Goal: Task Accomplishment & Management: Manage account settings

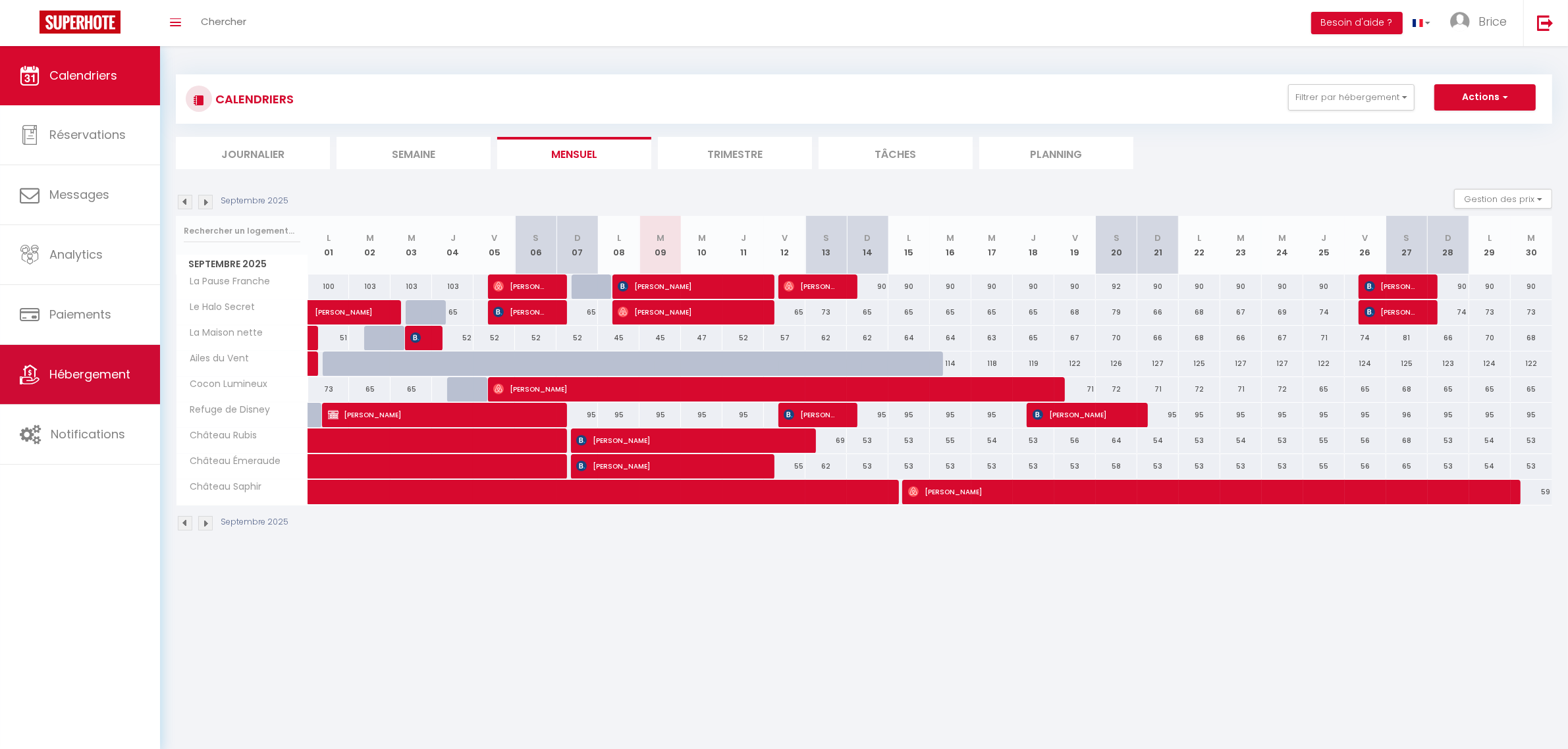
click at [94, 368] on span "Hébergement" at bounding box center [90, 374] width 81 height 17
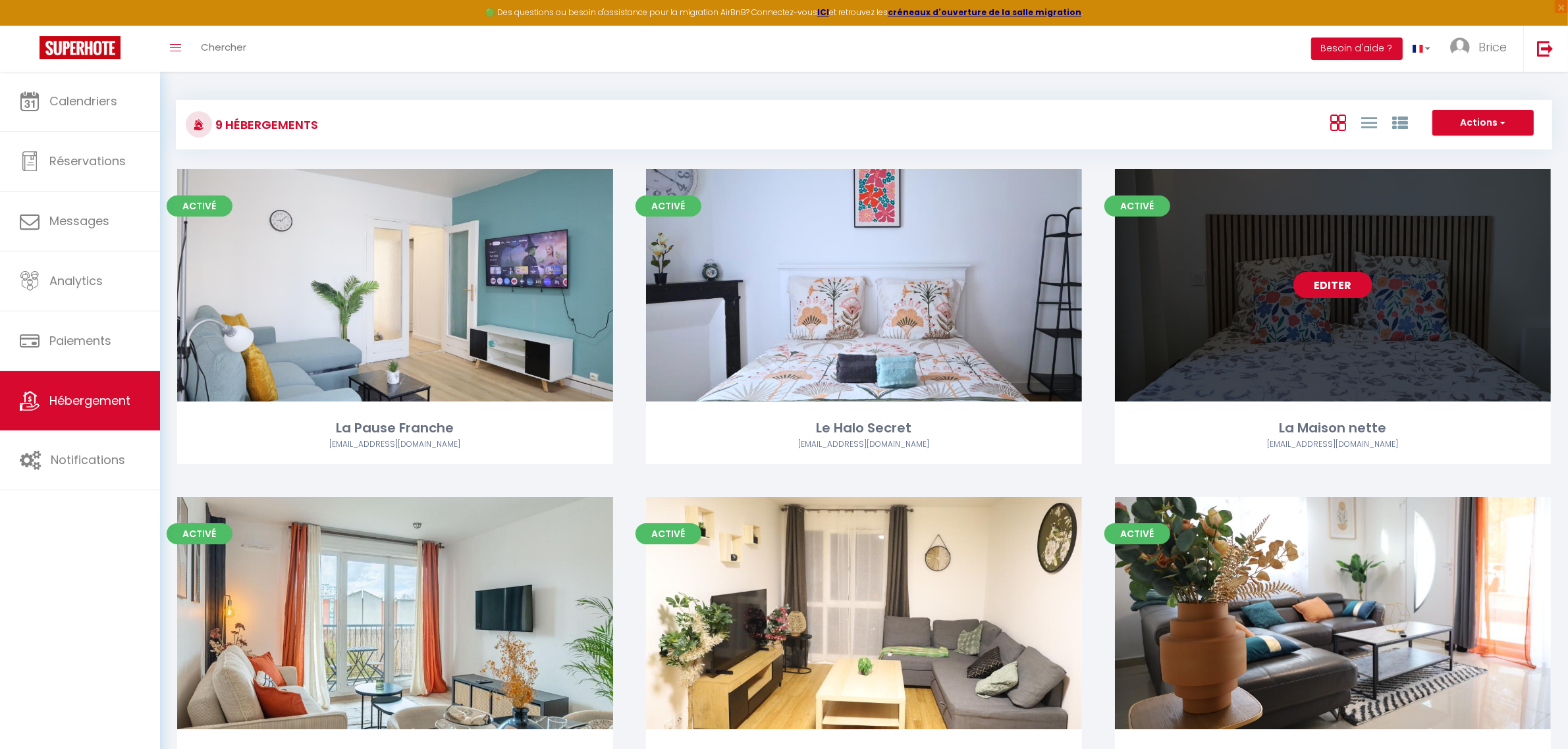
click at [1323, 276] on link "Editer" at bounding box center [1333, 285] width 79 height 27
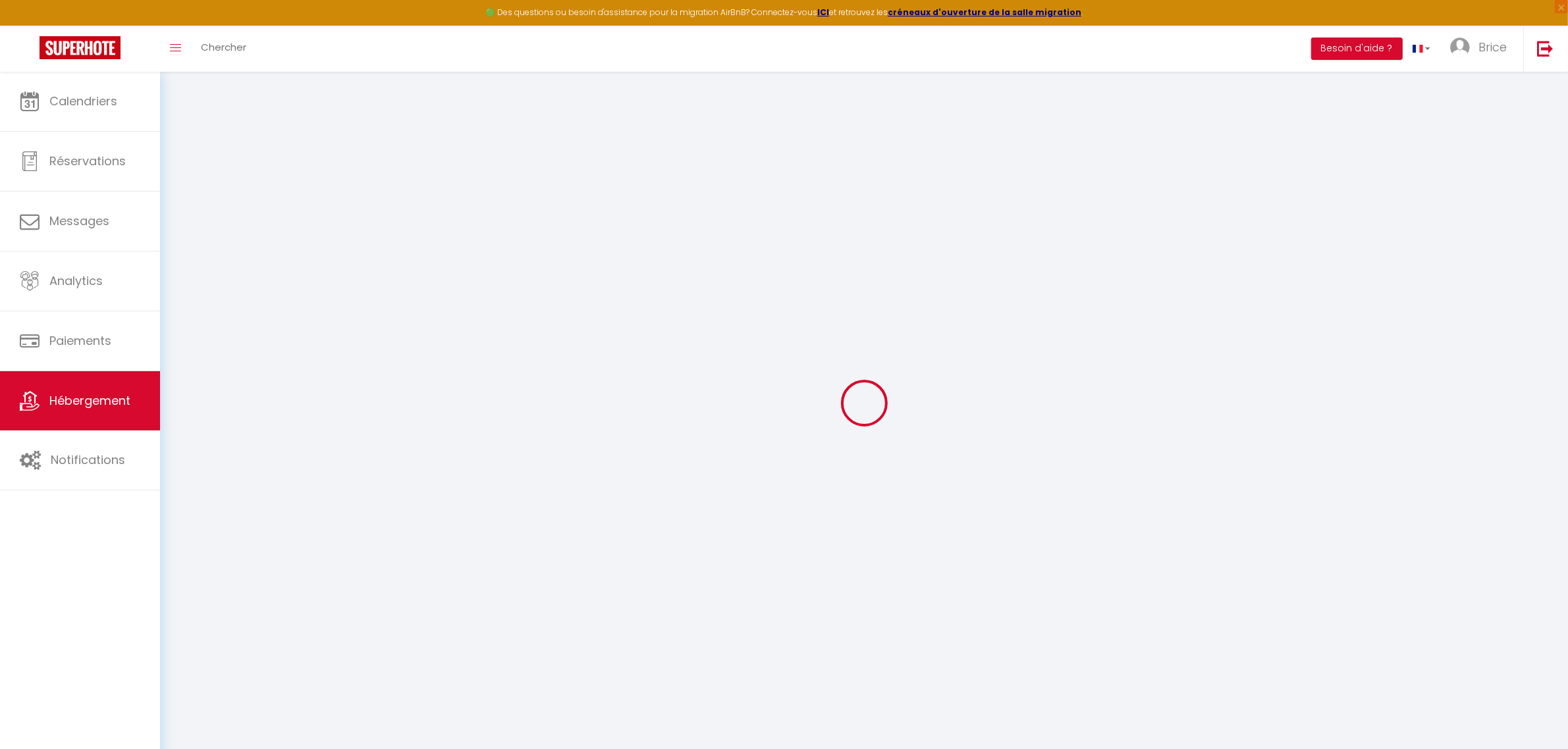
select select
select select "16:30"
select select "23:00"
select select "11:00"
select select "15"
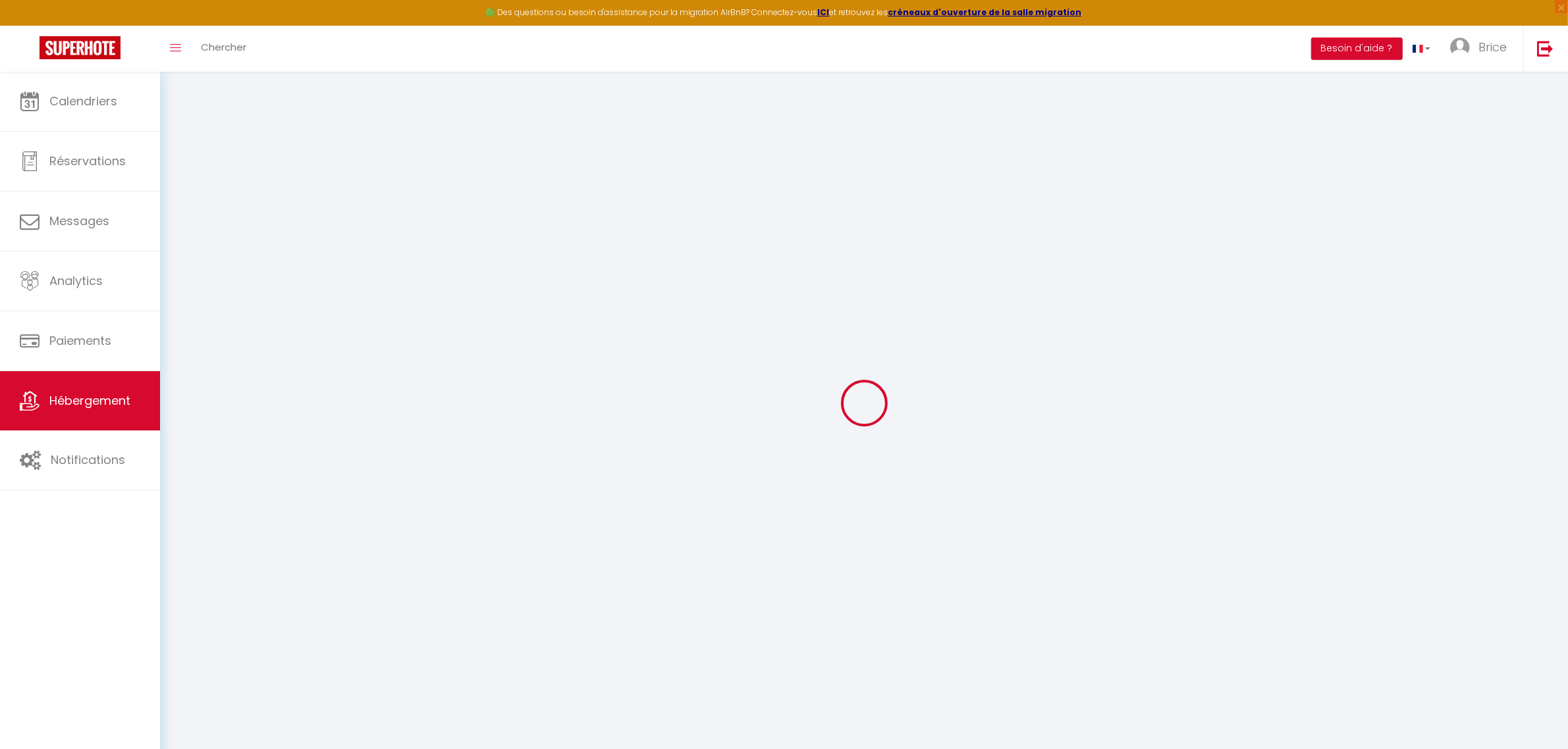
select select "15"
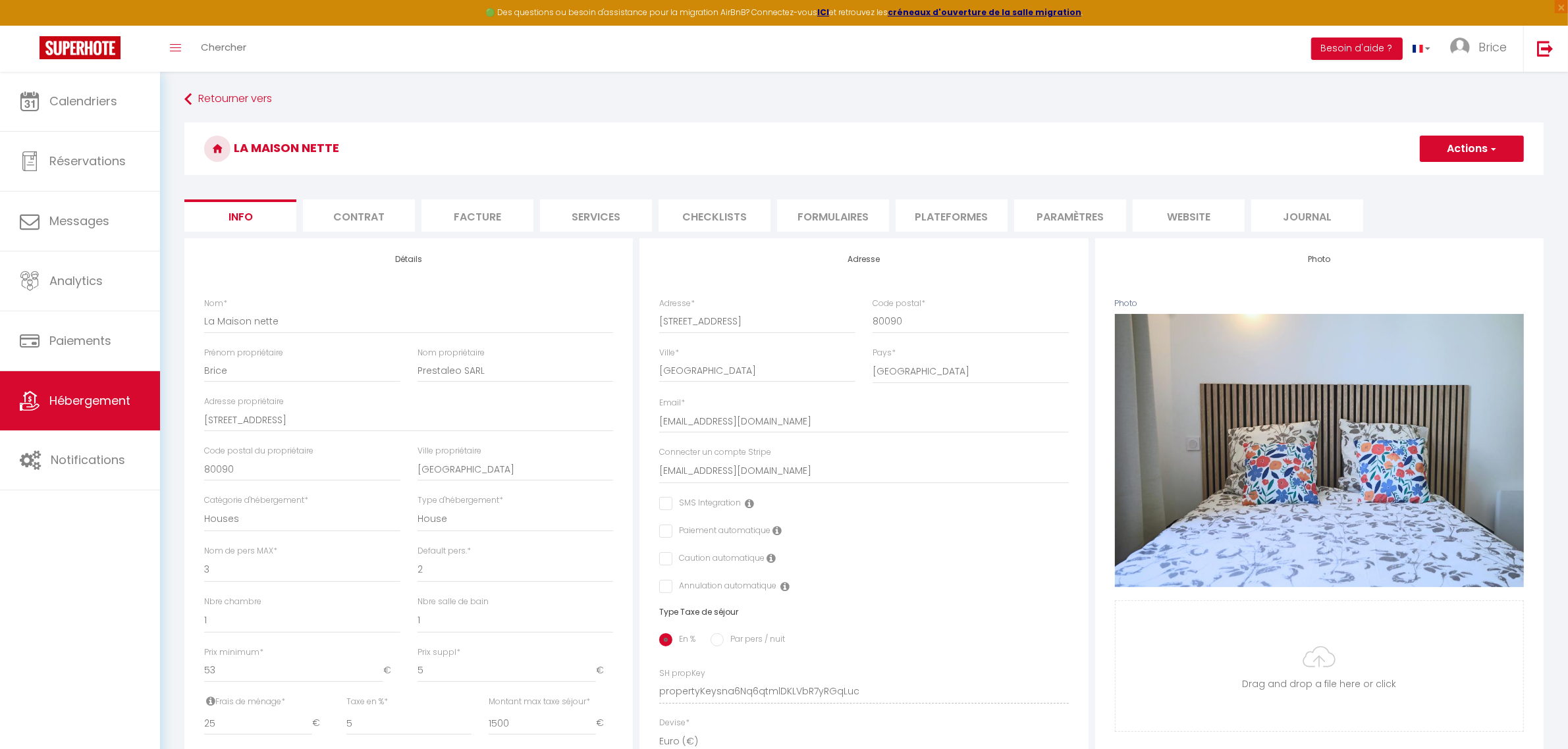
checkbox input "false"
click at [849, 203] on li "Formulaires" at bounding box center [833, 215] width 112 height 32
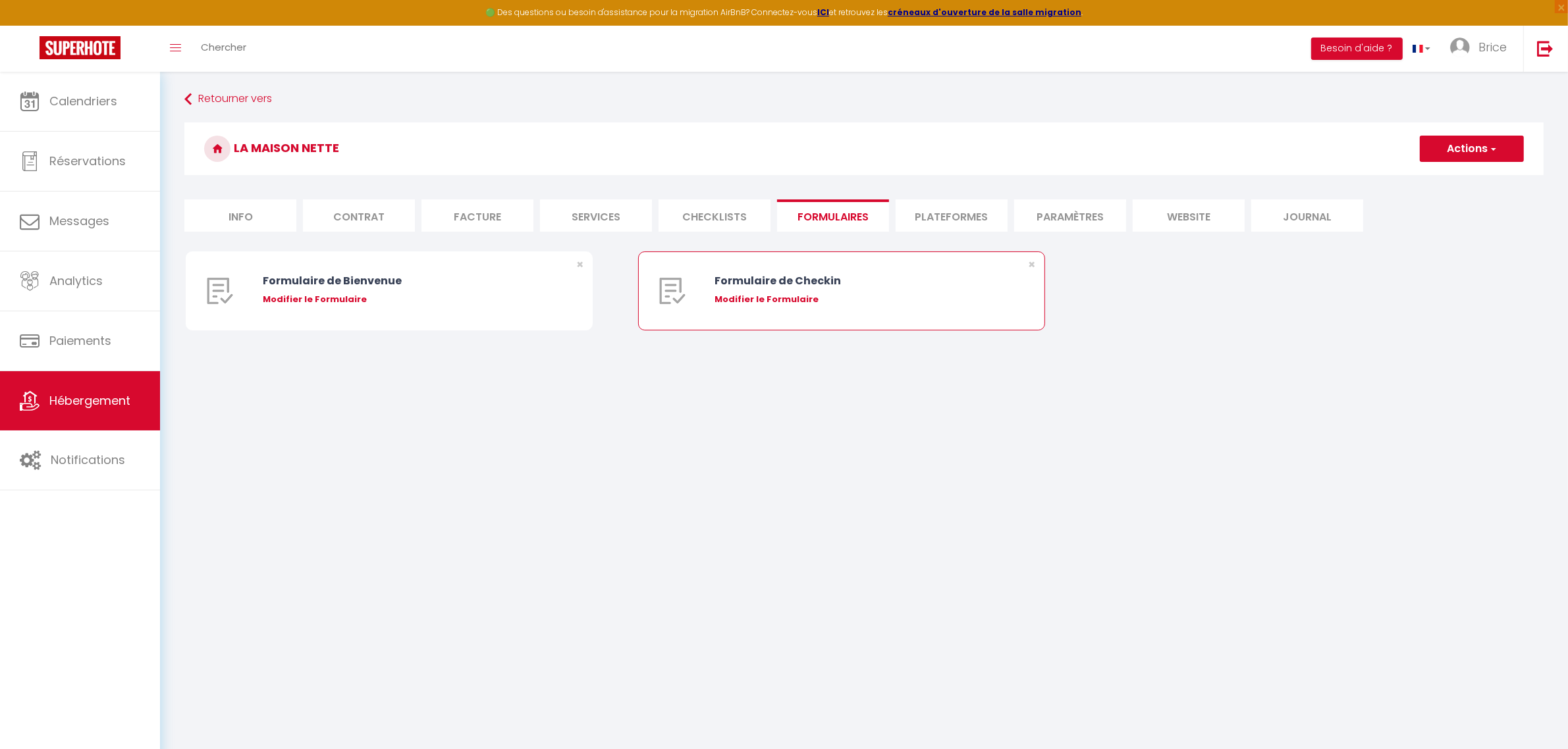
click at [758, 296] on div "Modifier le Formulaire" at bounding box center [858, 299] width 287 height 13
type input "Formulaire de Checkin"
type input "Afin de confirmer votre arrivée et recevoir la procédure d'accès à l'appartemen…"
select select "[object Object]"
radio input "true"
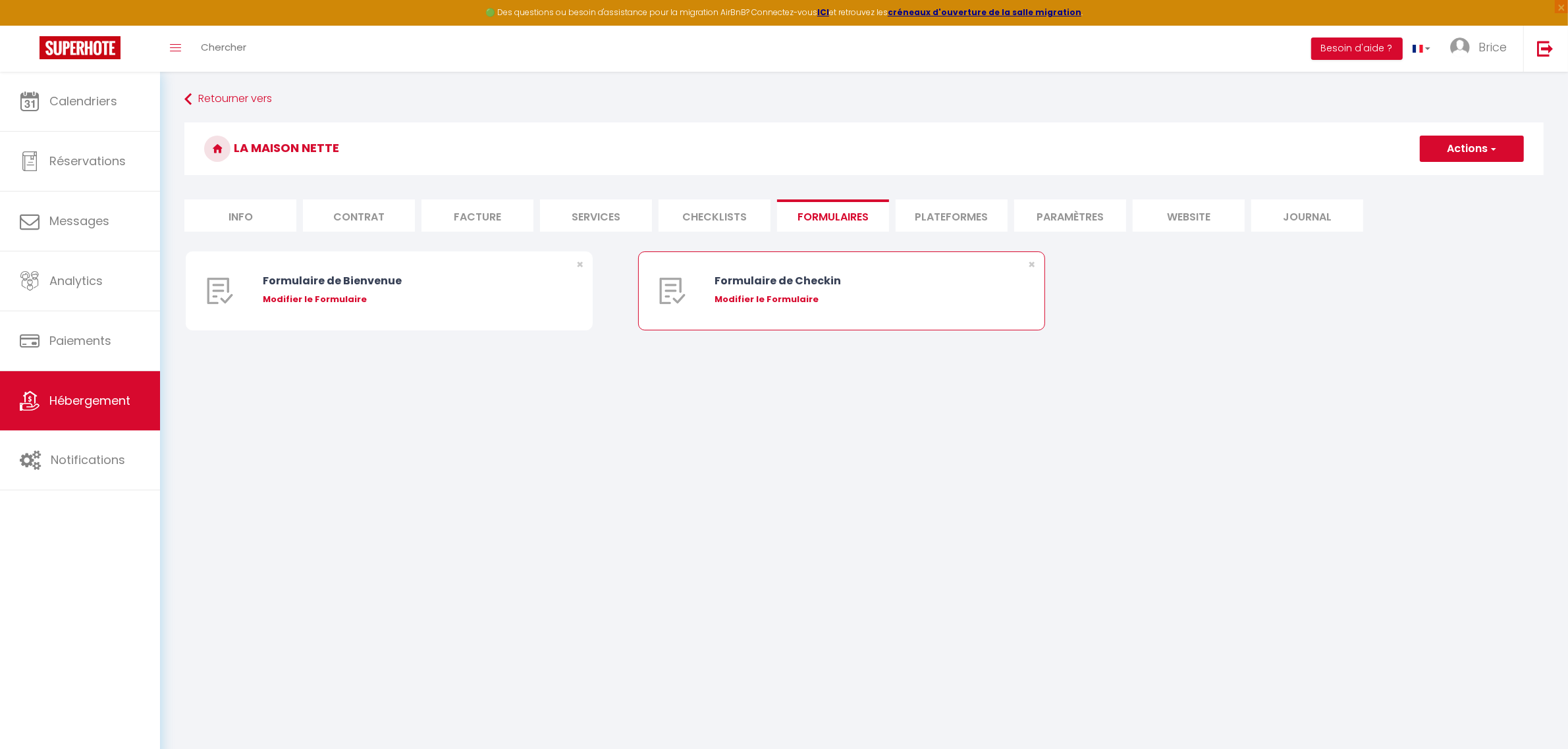
type input "https://superhote.com/confirmation"
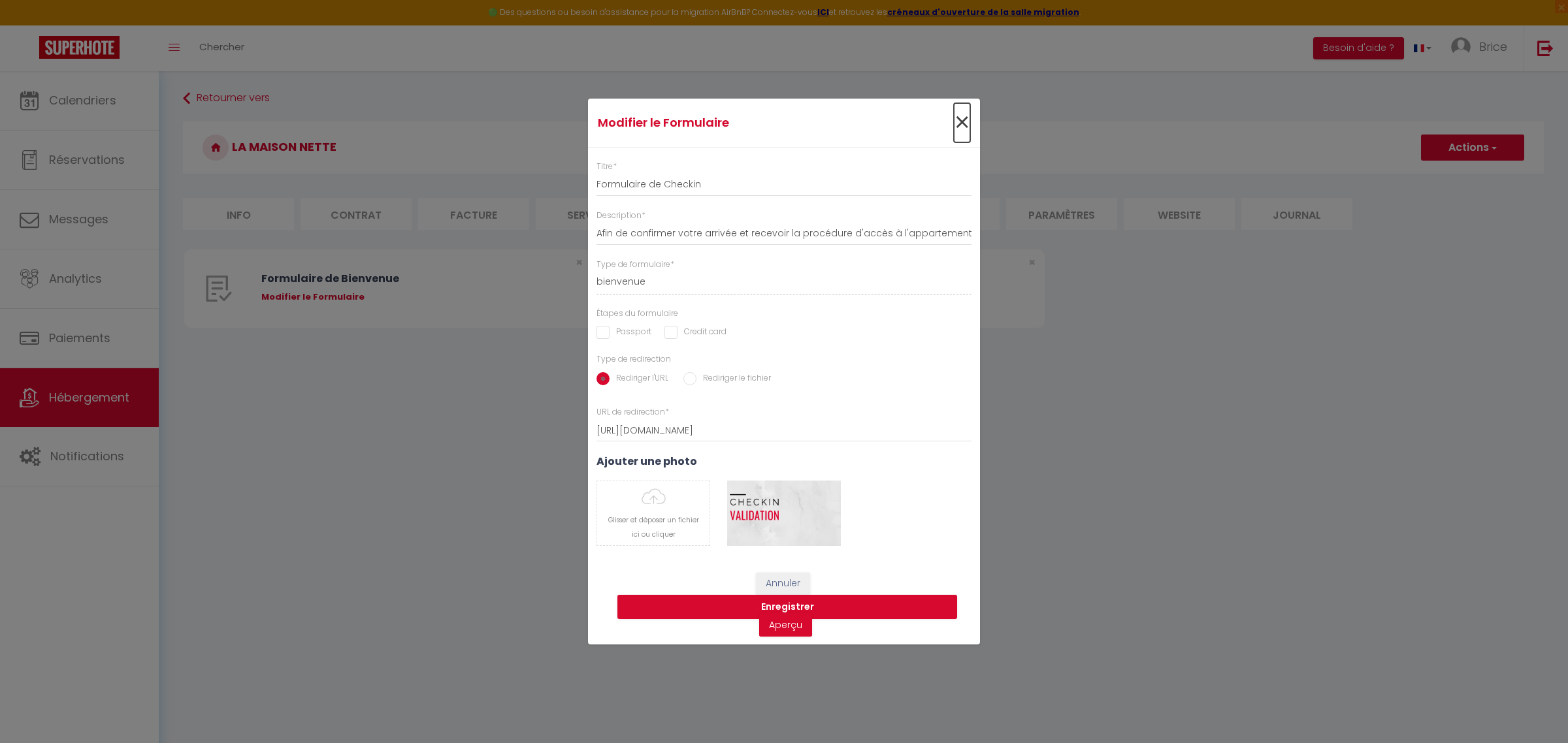
click at [965, 116] on span "×" at bounding box center [962, 123] width 16 height 39
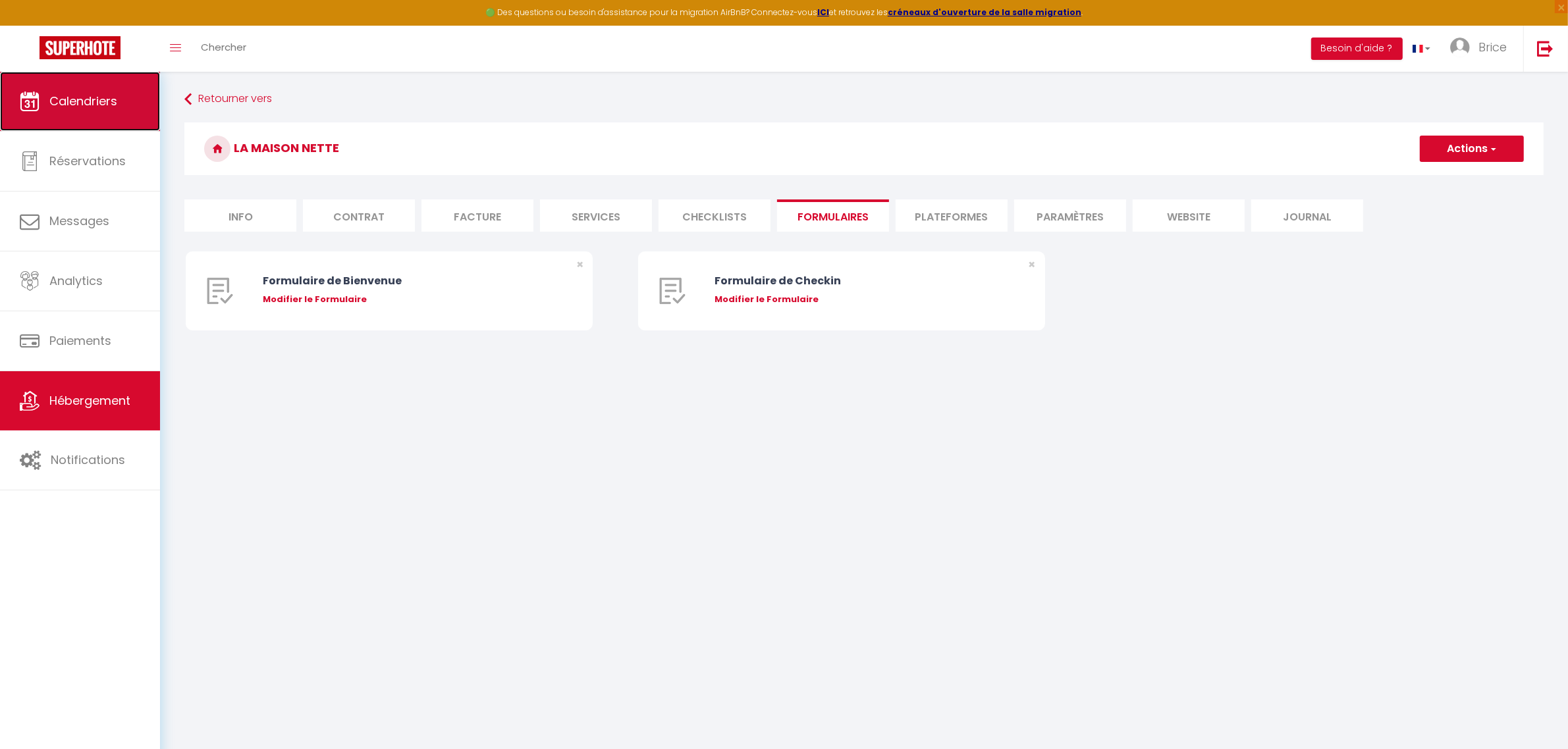
click at [68, 97] on span "Calendriers" at bounding box center [83, 101] width 68 height 17
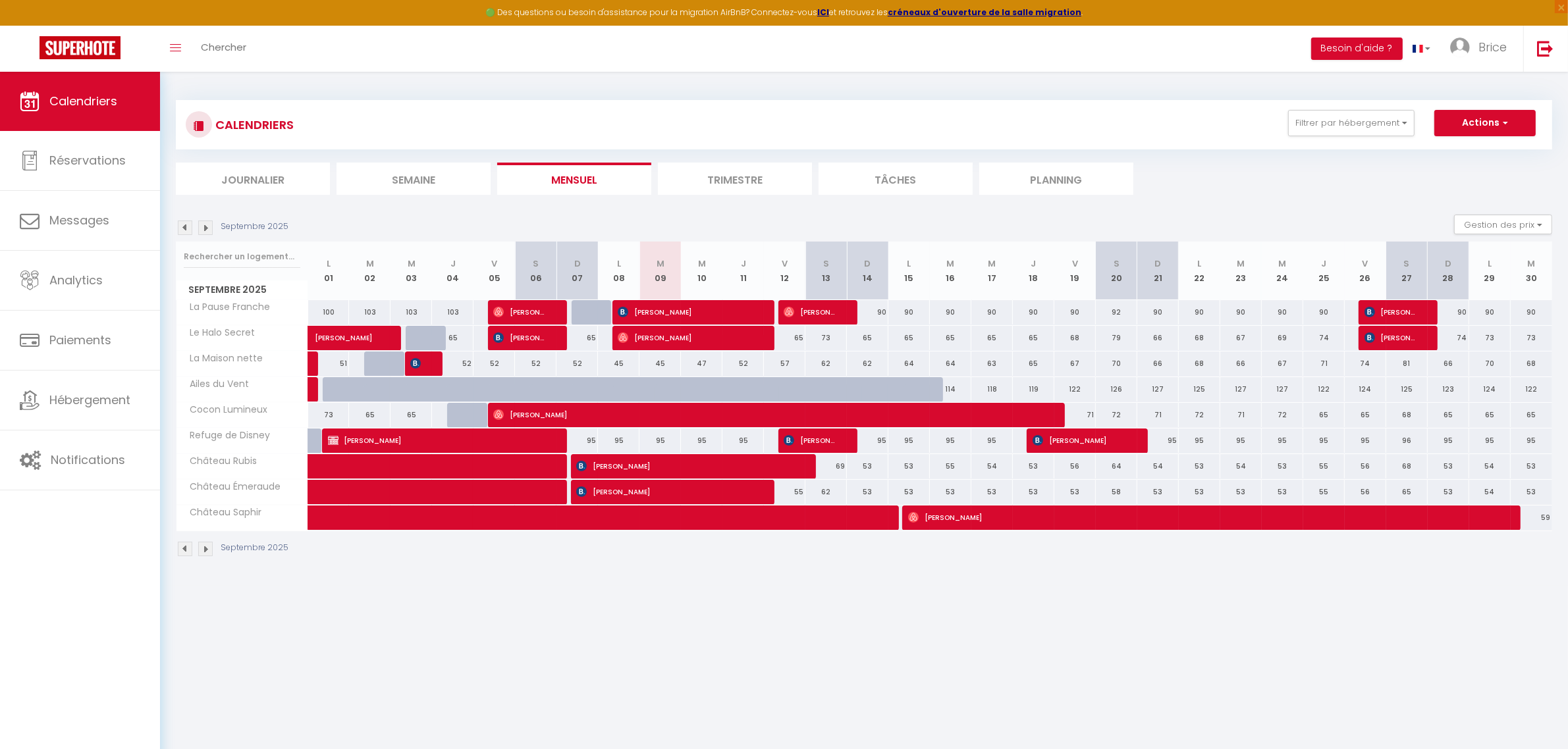
click at [558, 310] on div at bounding box center [546, 312] width 42 height 25
select select
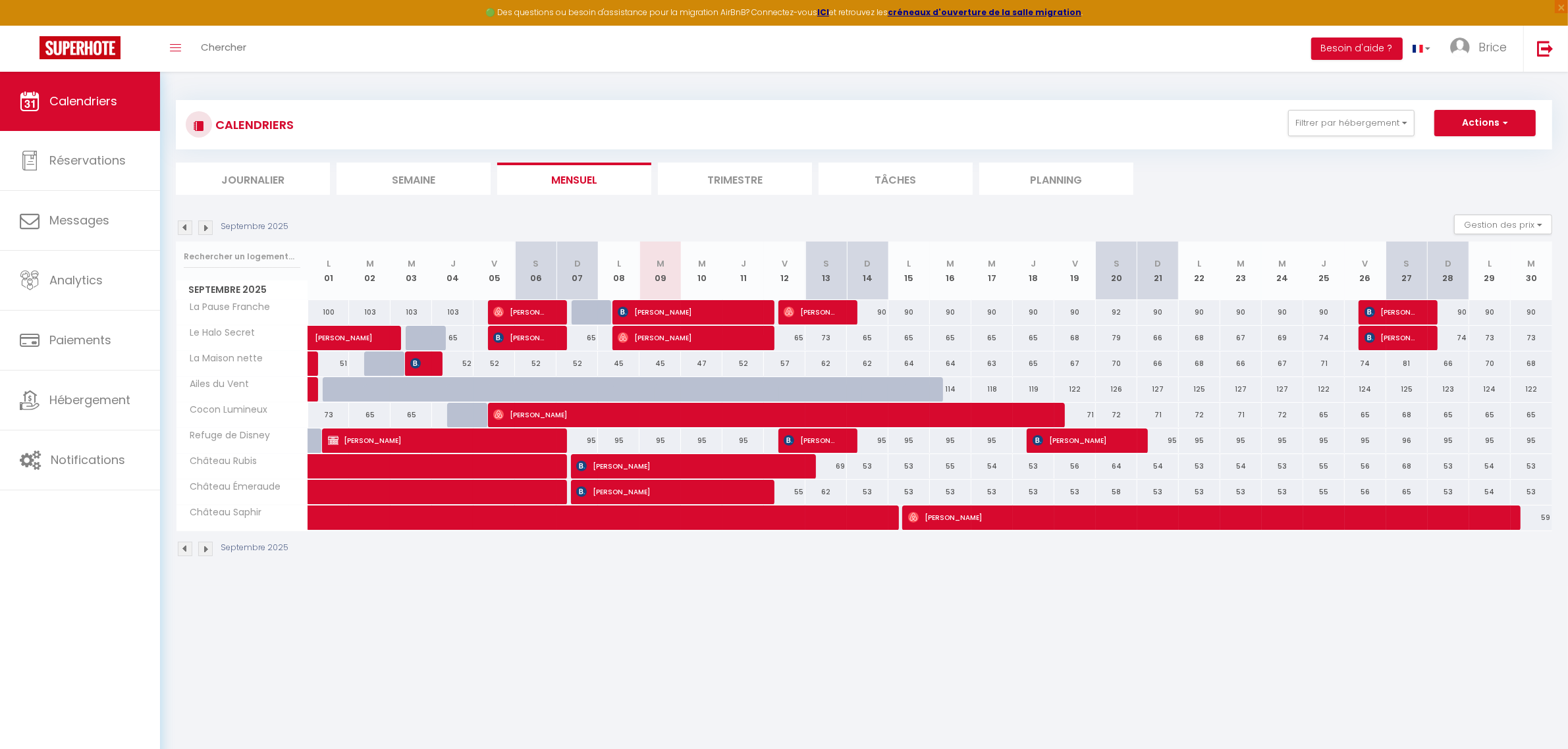
select select
type input "90"
type input "Dim 07 Septembre 2025"
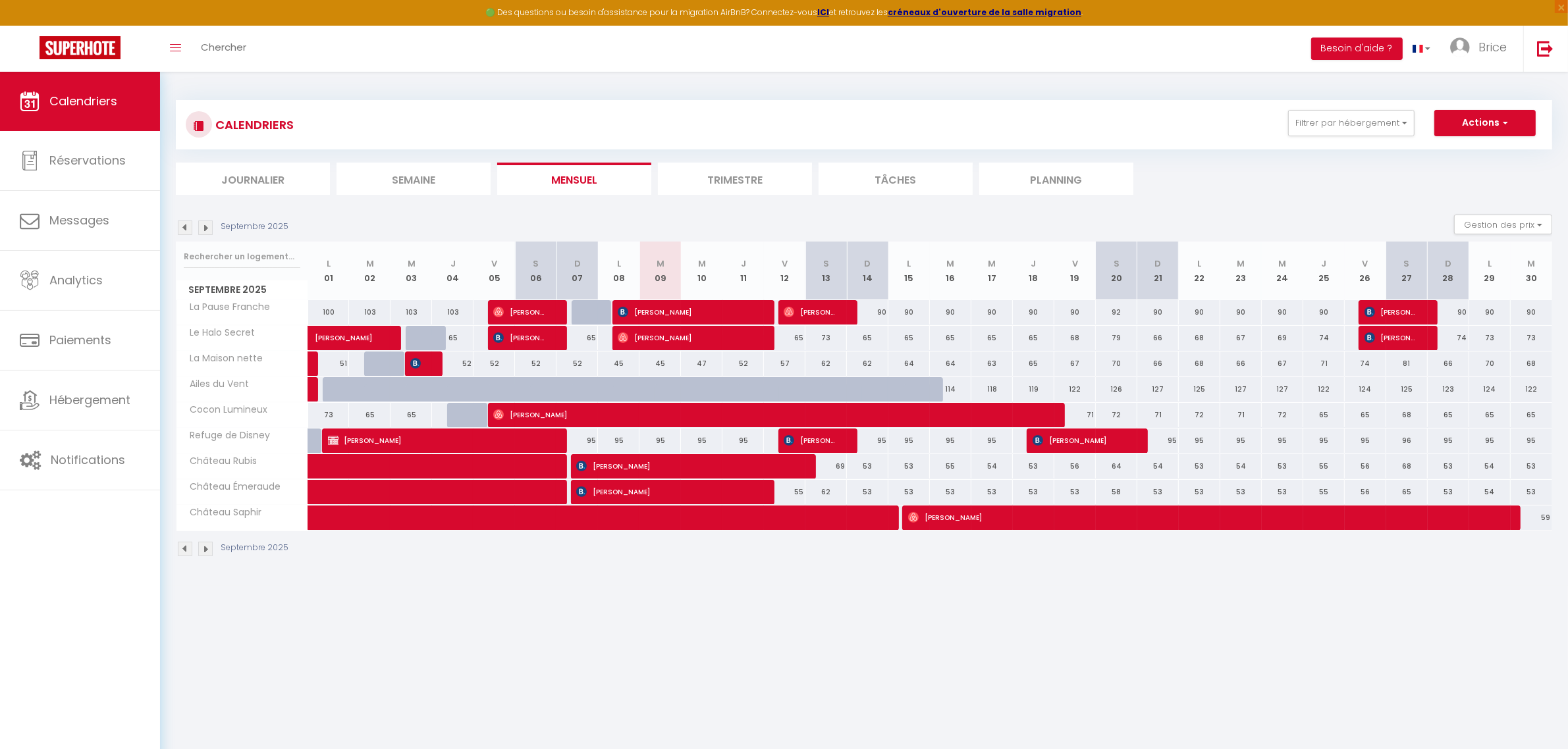
type input "Lun 08 Septembre 2025"
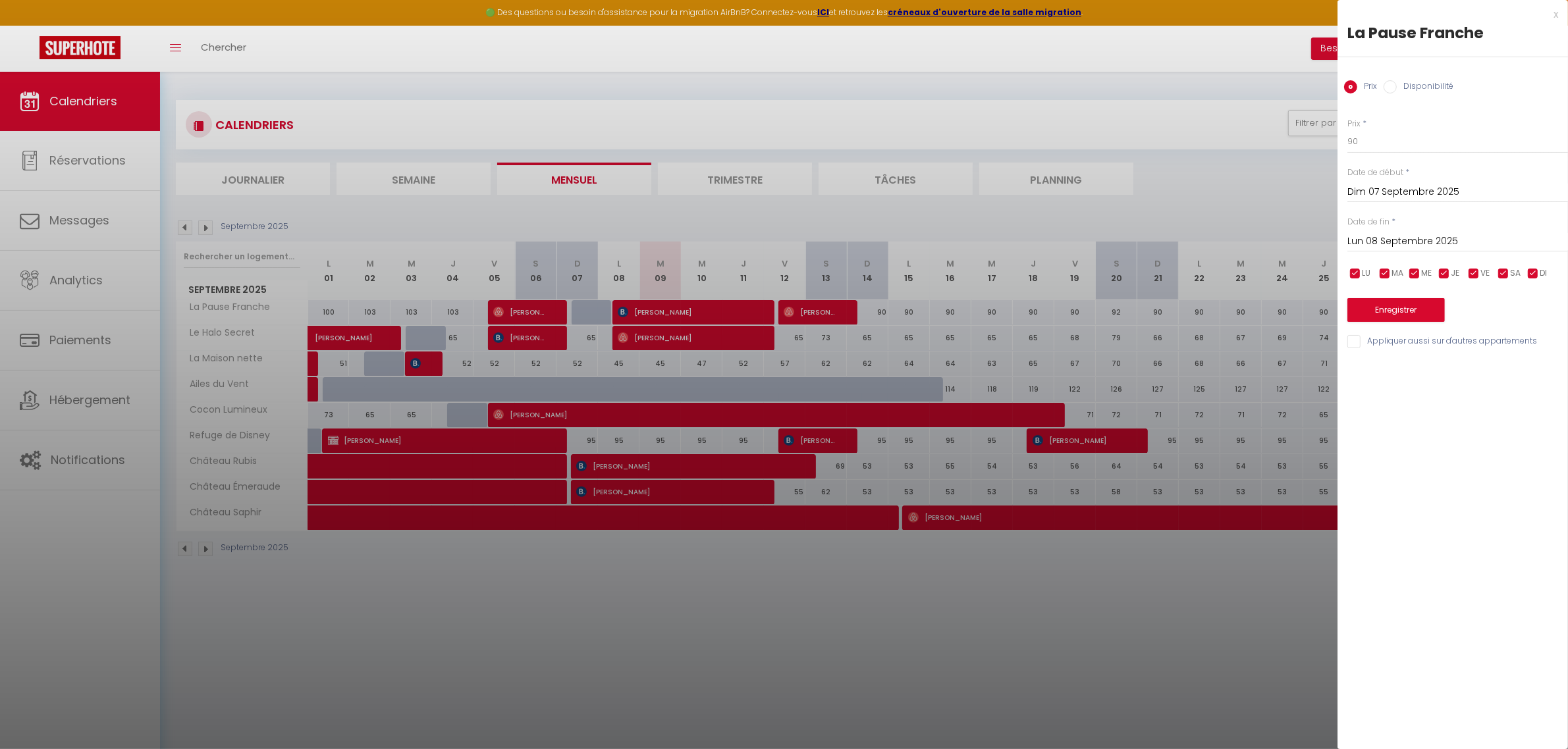
click at [640, 319] on div at bounding box center [784, 374] width 1568 height 749
select select
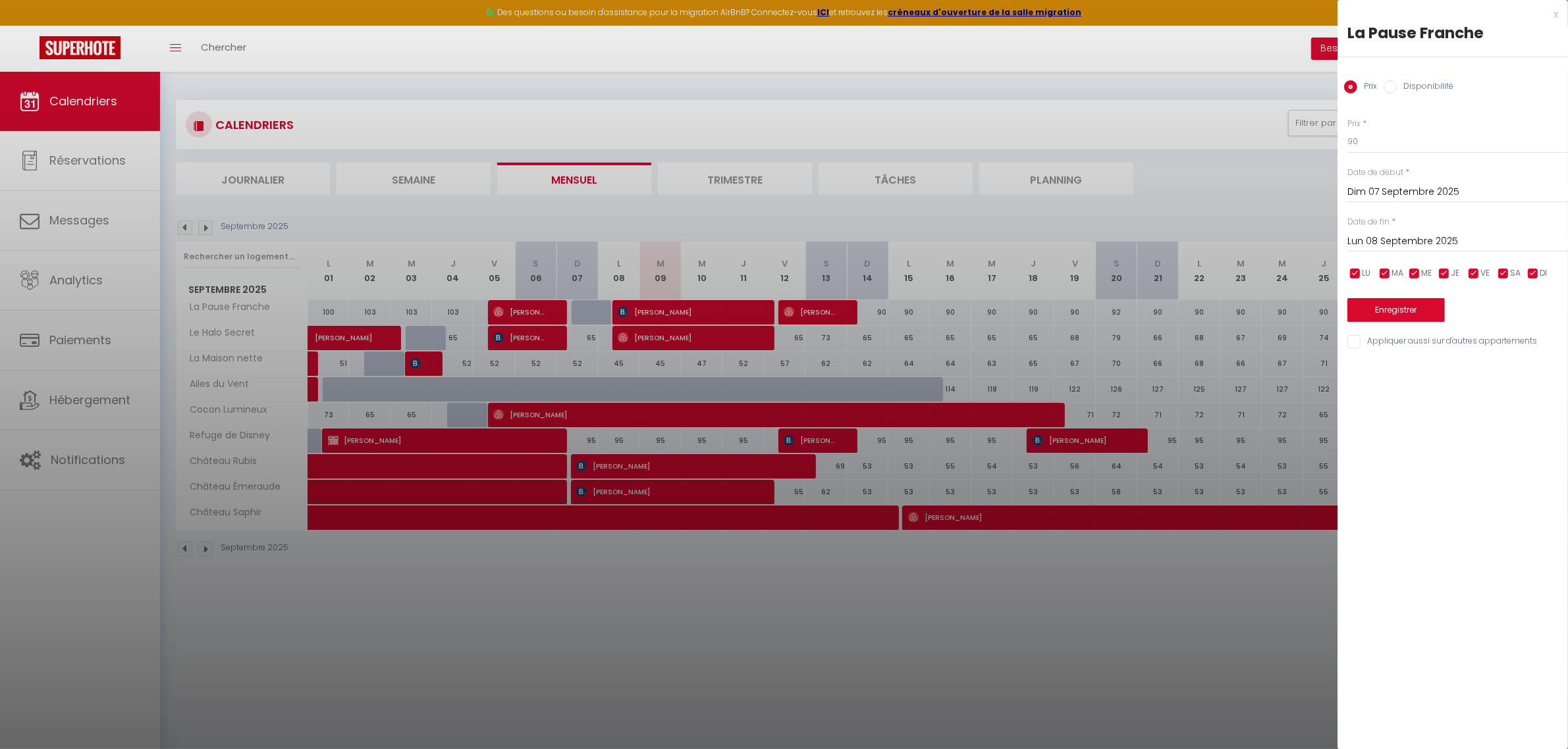
select select
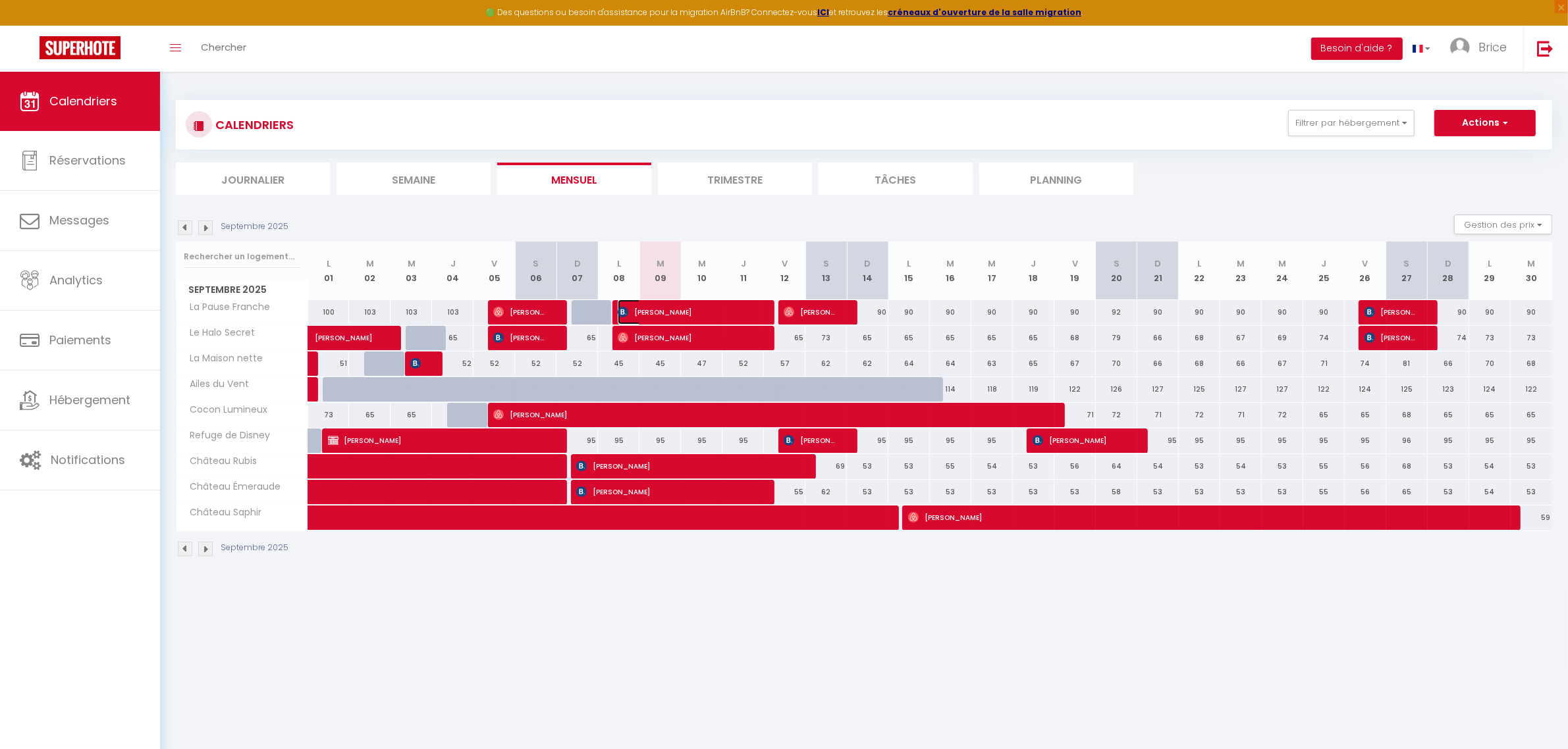
click at [640, 319] on span "[PERSON_NAME]" at bounding box center [686, 312] width 138 height 25
select select "OK"
select select "1"
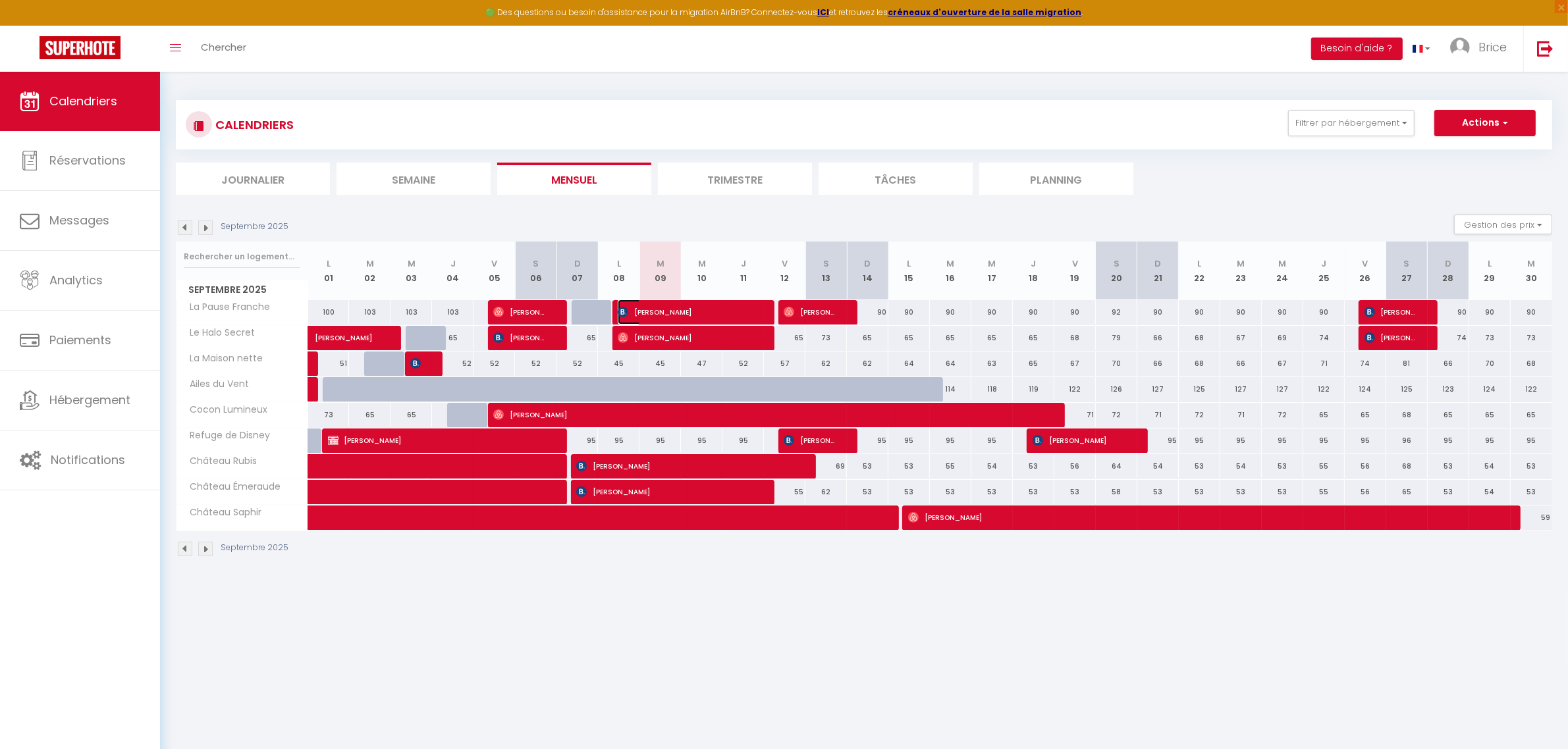
select select "1"
select select
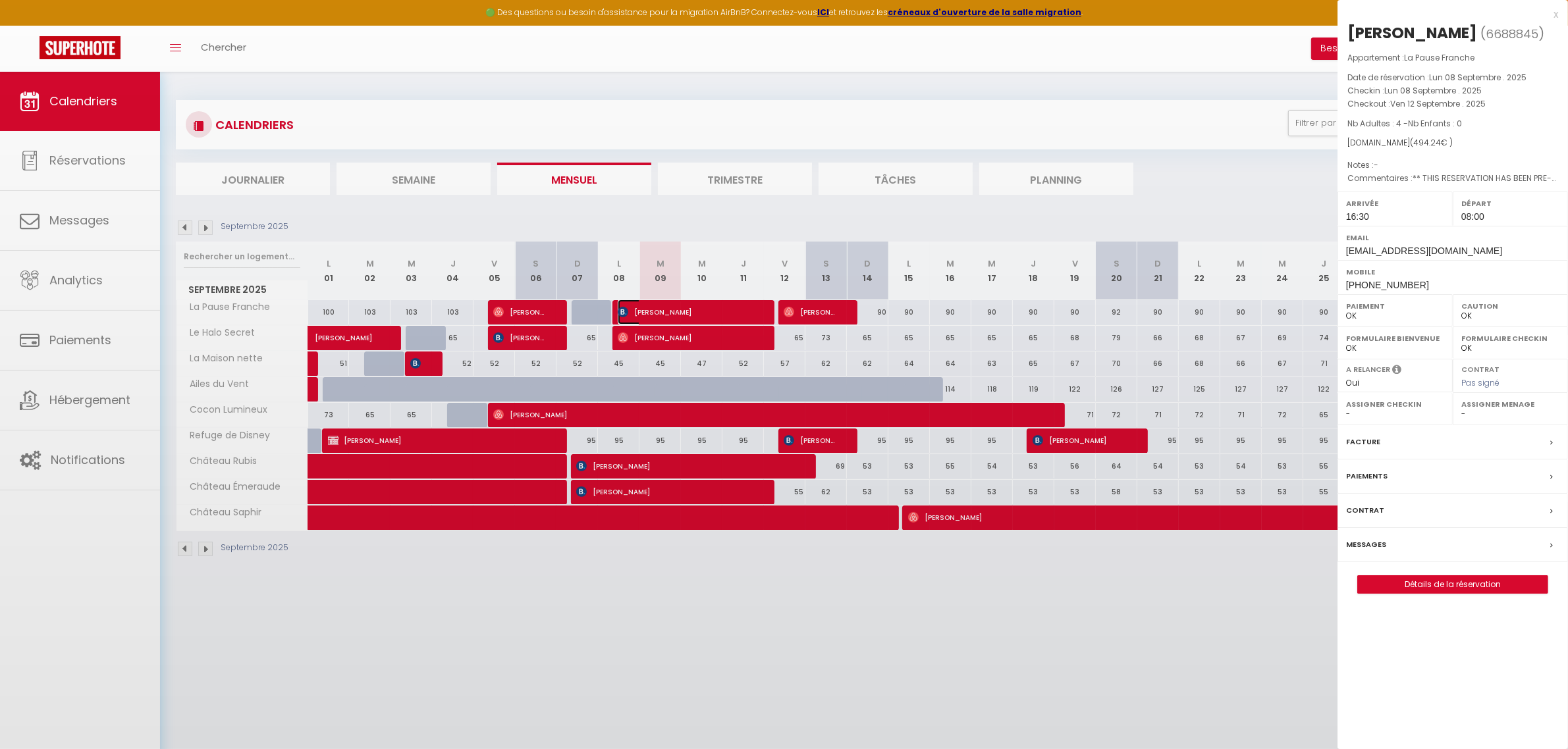
select select "45212"
select select "45210"
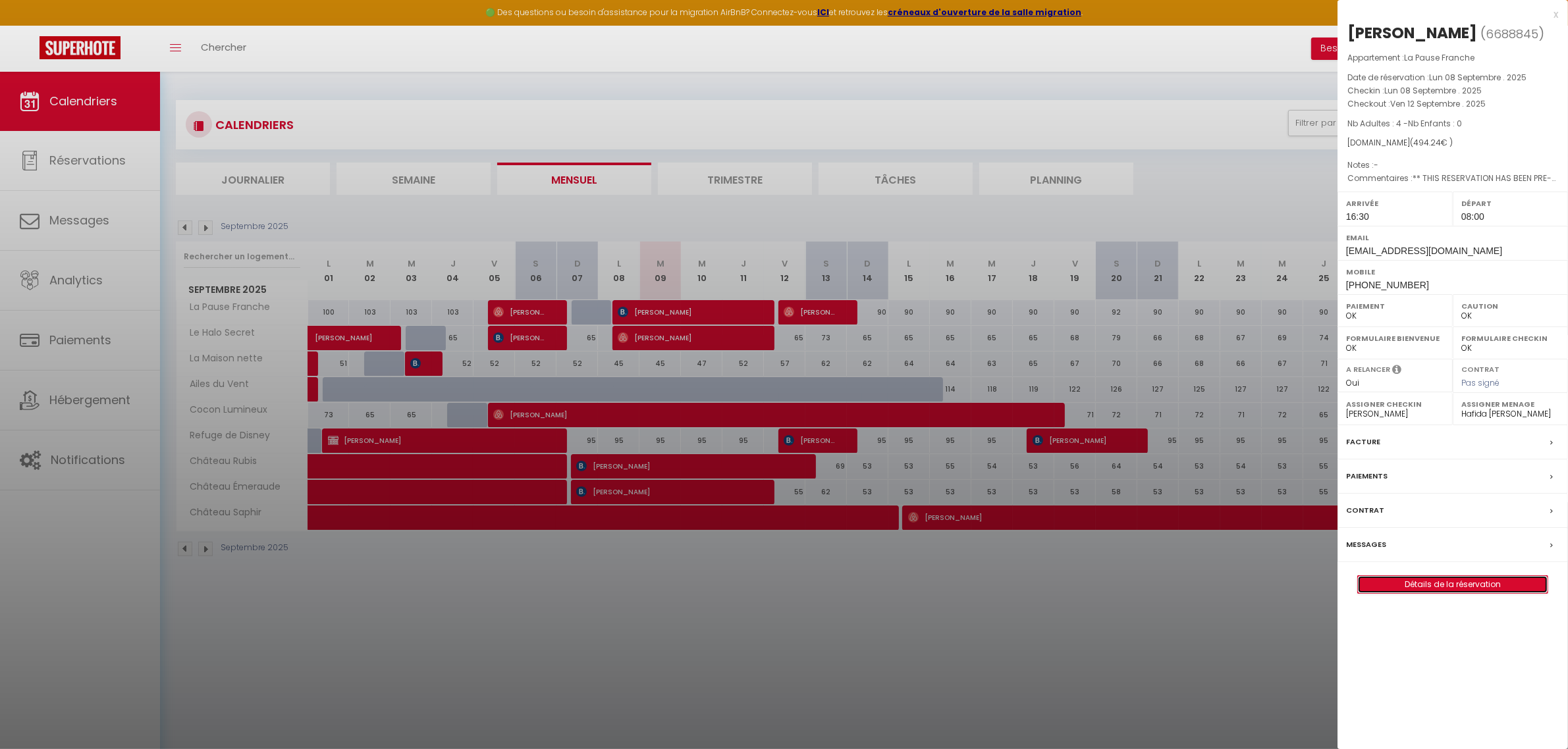
click at [1439, 583] on link "Détails de la réservation" at bounding box center [1453, 585] width 190 height 17
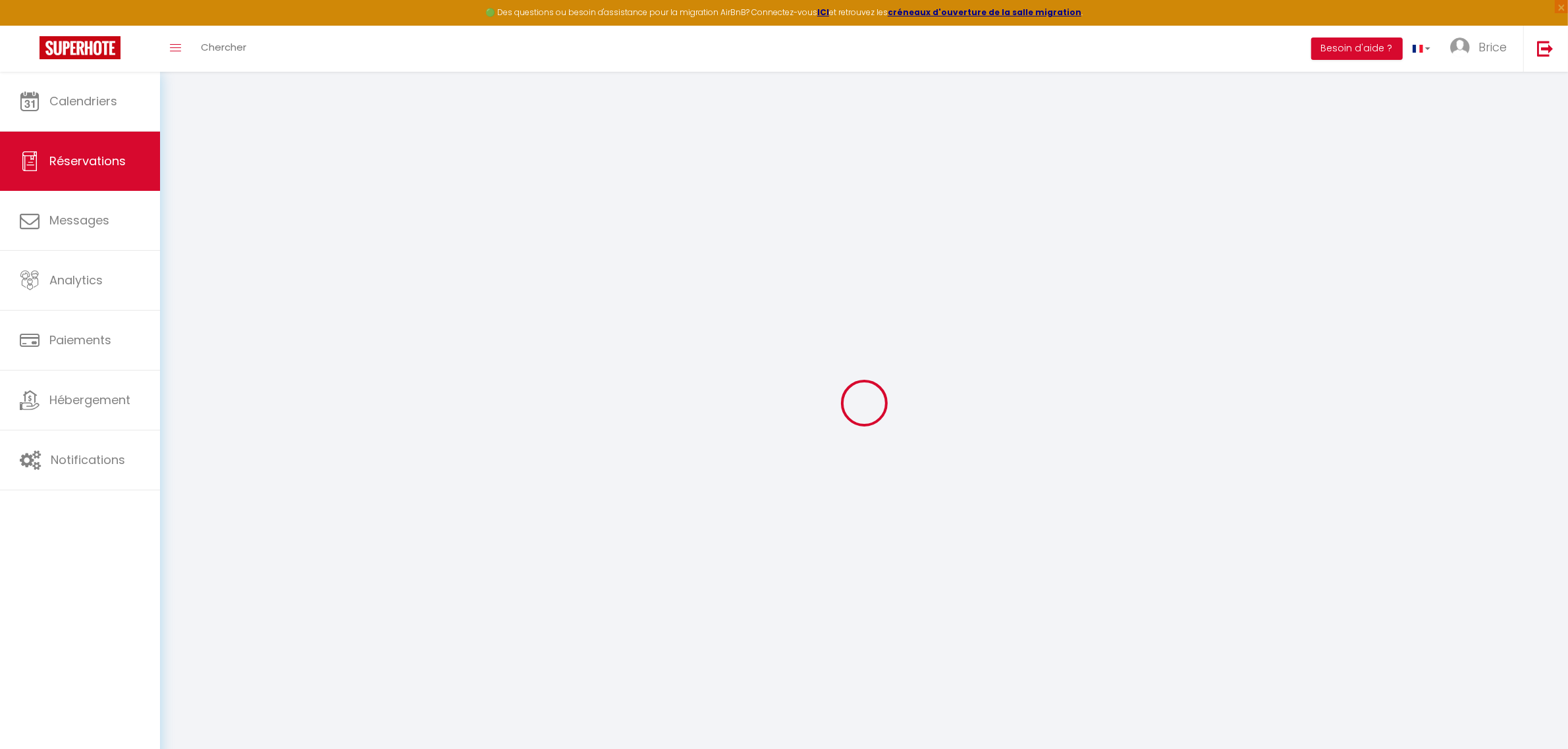
type input "Abdel Mobin"
type input "Tajik"
type input "atajik.708242@guest.booking.com"
type input "[EMAIL_ADDRESS][DOMAIN_NAME]"
type input "[PHONE_NUMBER]"
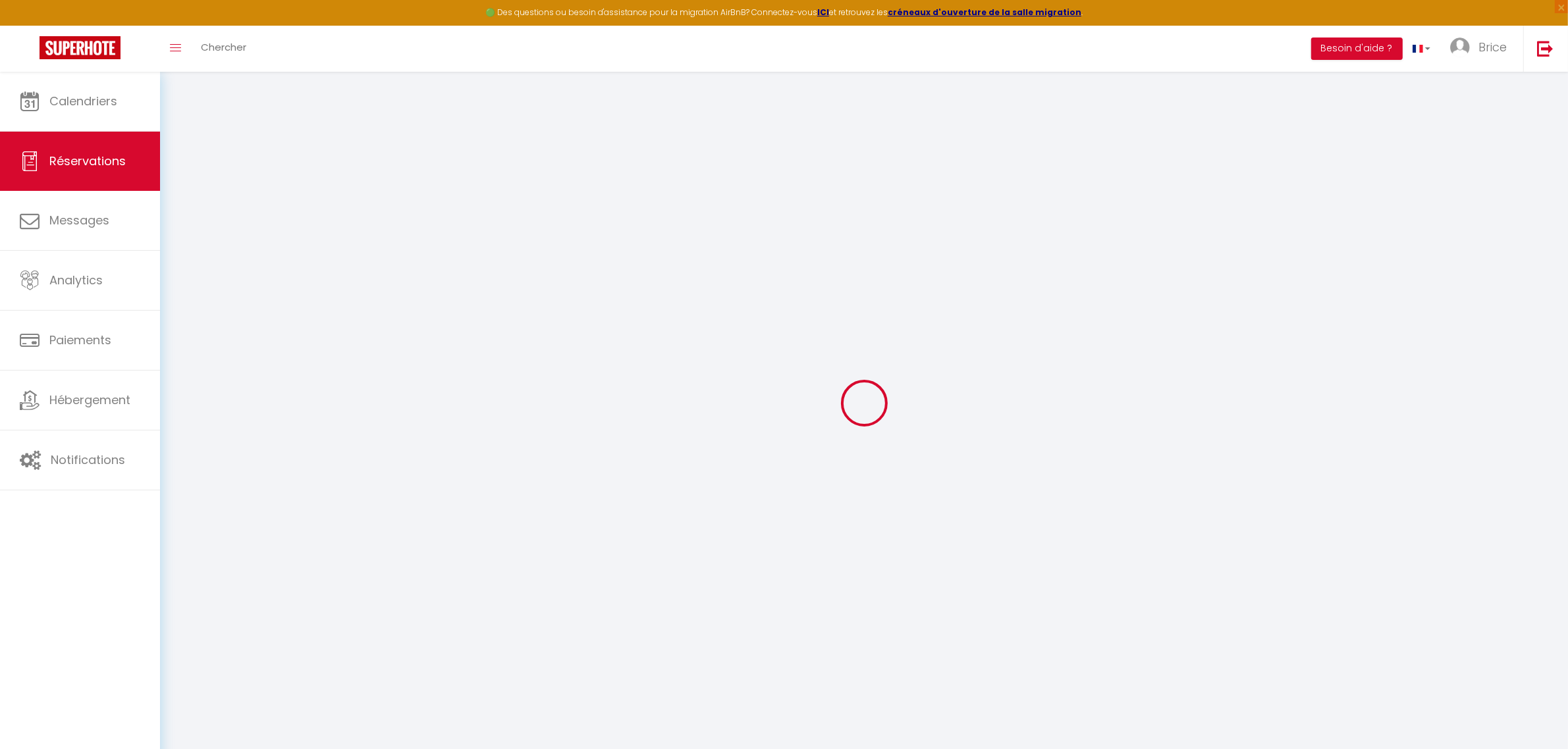
type input "[PHONE_NUMBER]"
type input "."
select select "FR"
type input "71.3"
type input "6.92"
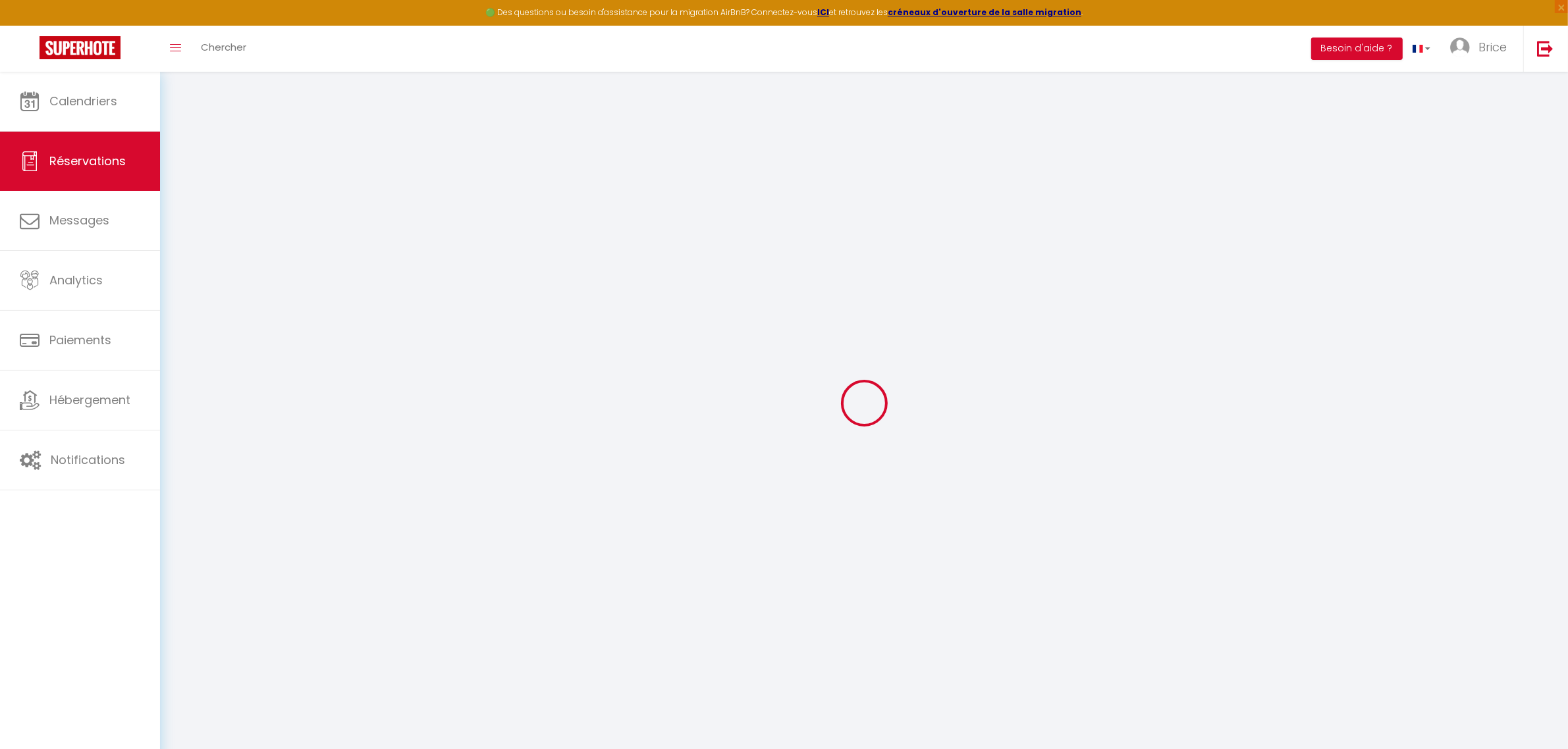
select select "58565"
select select "1"
select select
type input "4"
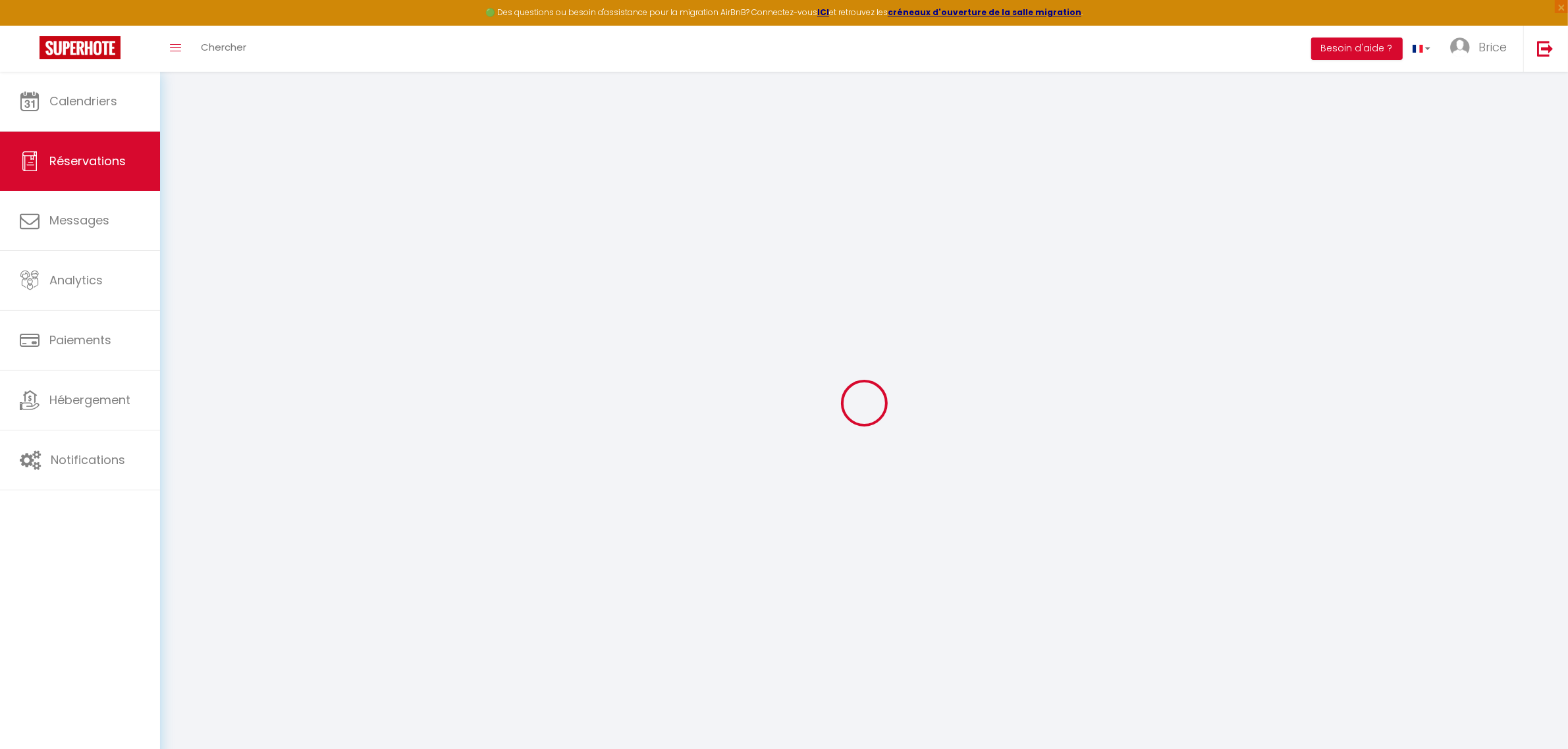
select select "12"
select select "15"
type input "415.36"
checkbox input "false"
type input "0"
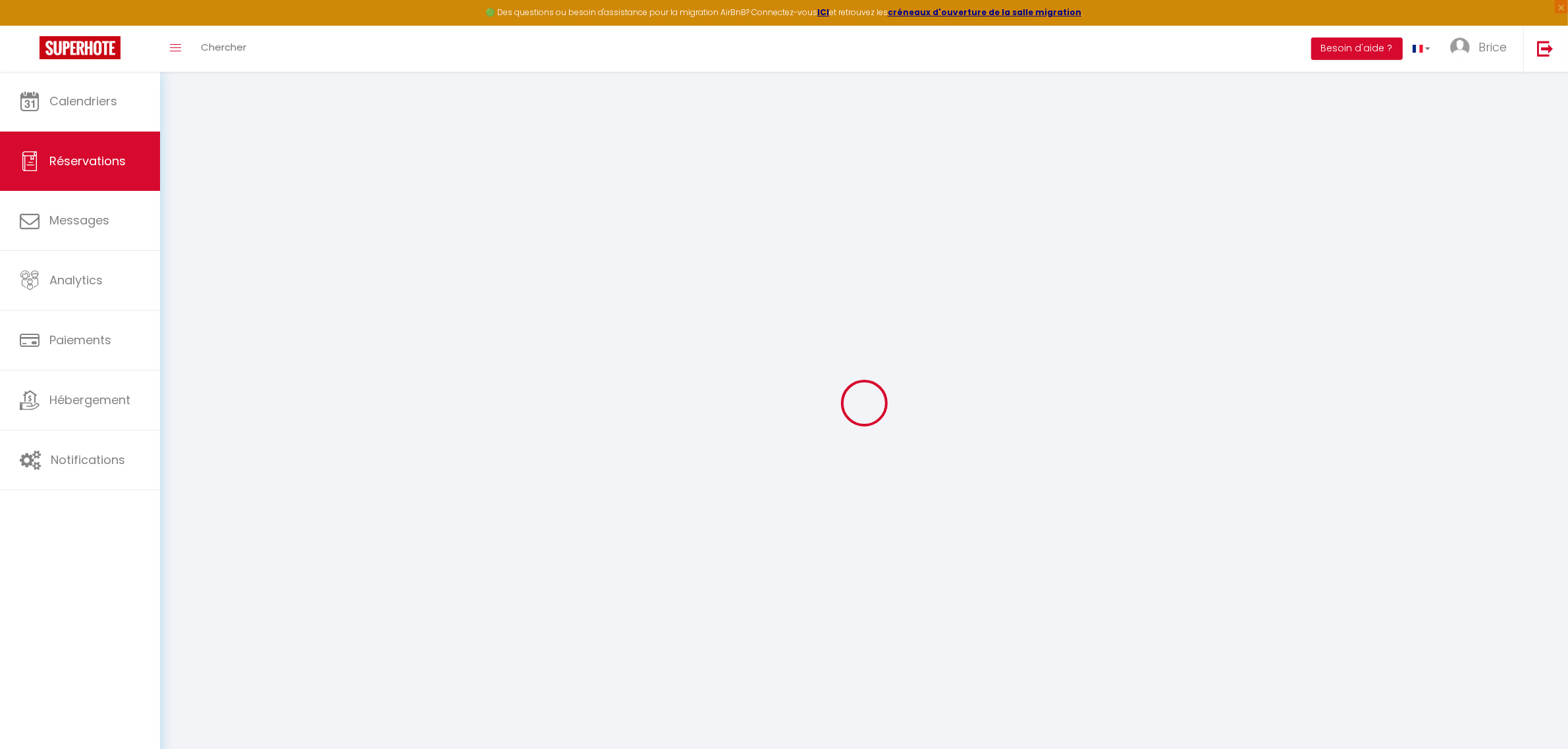
select select "2"
type input "36"
type input "0"
select select
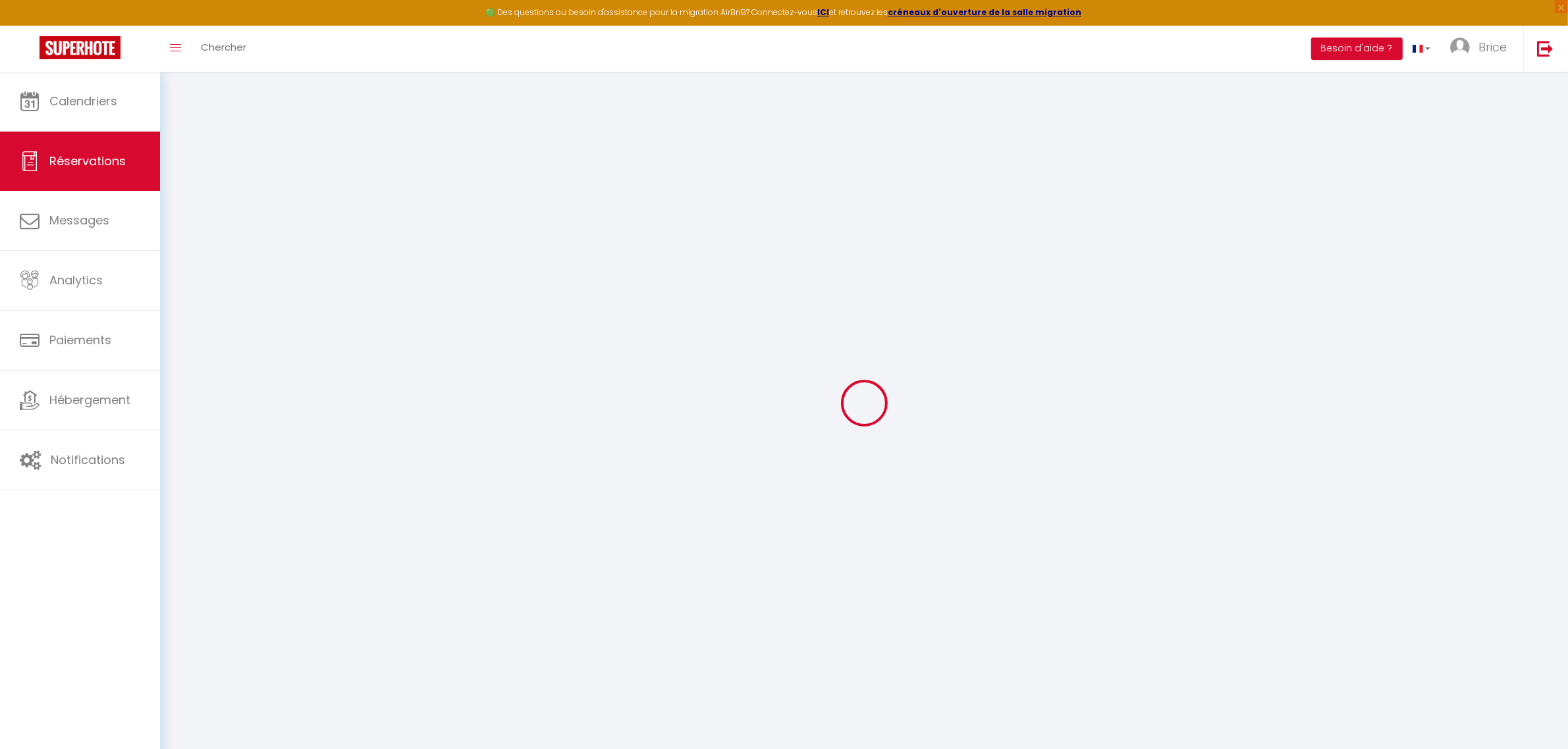
select select
checkbox input "false"
select select
checkbox input "false"
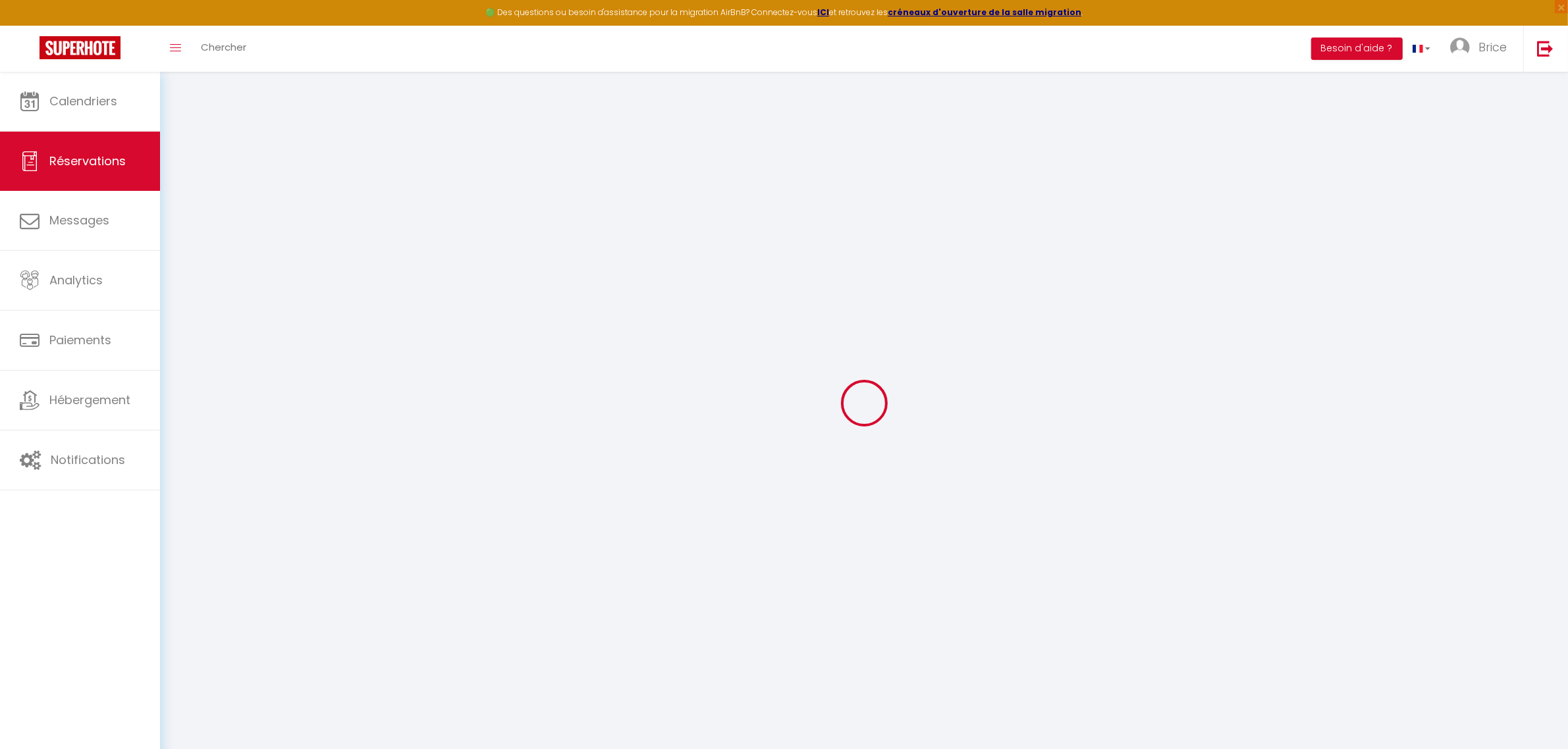
select select
checkbox input "false"
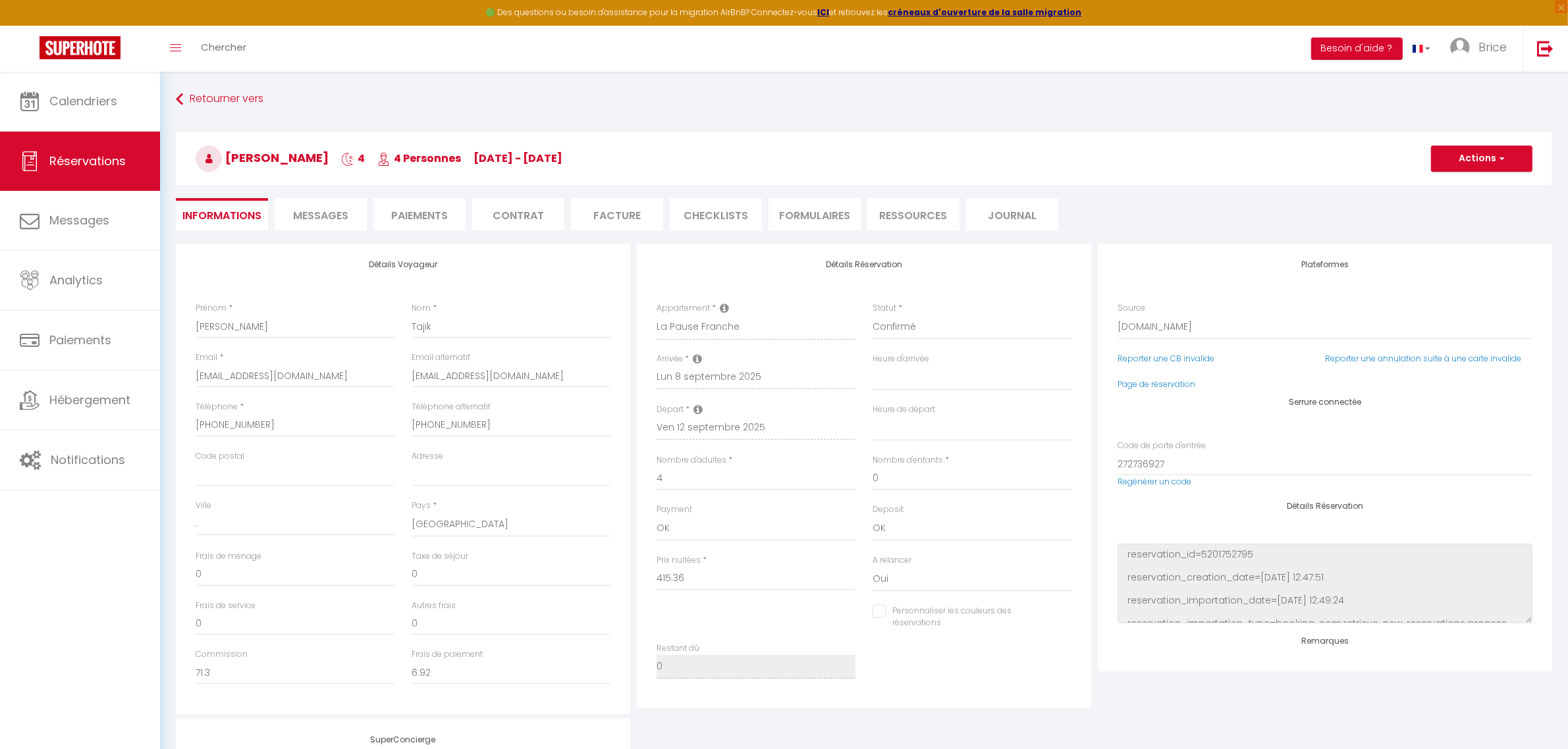
select select
checkbox input "false"
type voyageur0 "** THIS RESERVATION HAS BEEN PRE-PAID ** BOOKING NOTE : Payment charge is EUR 6…"
type input "60"
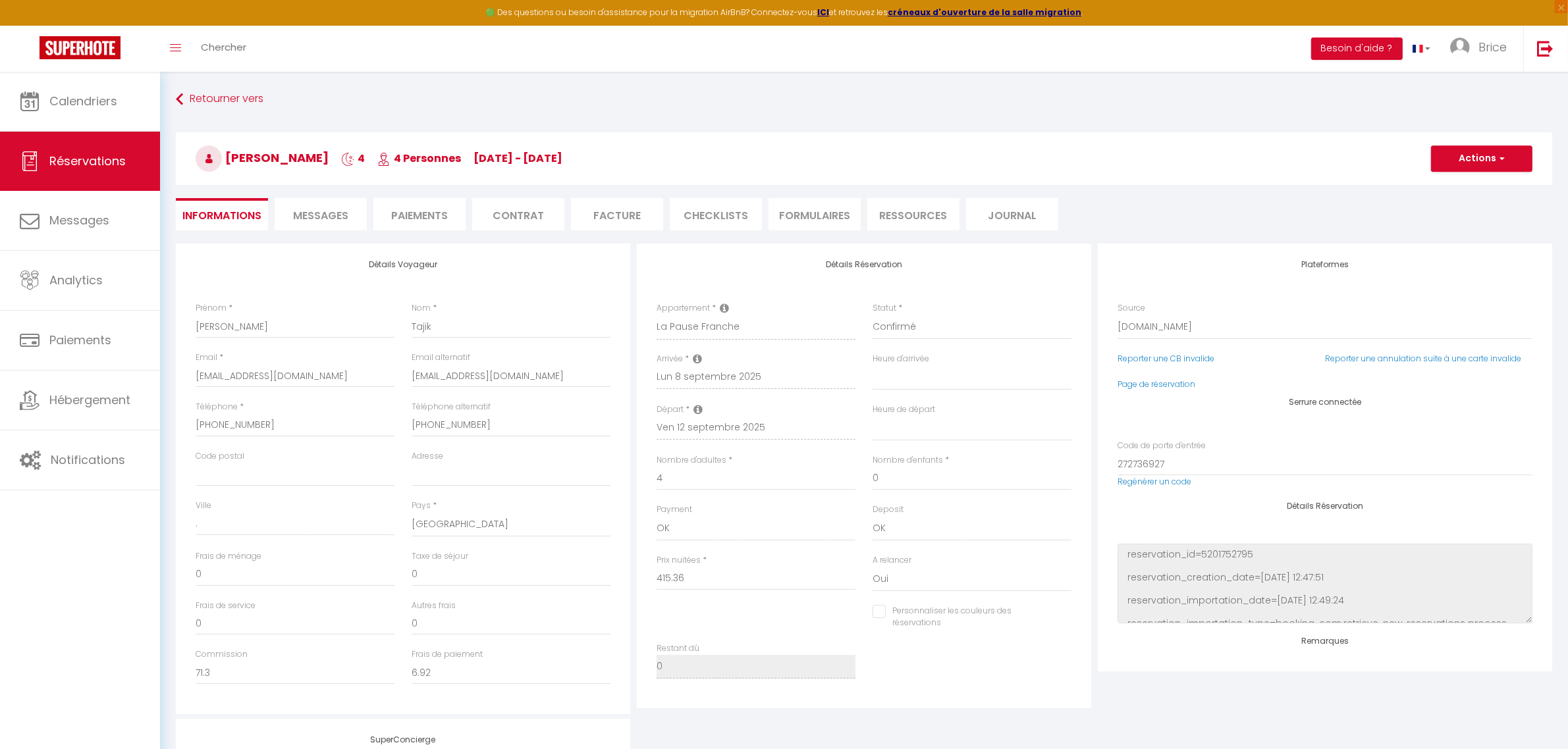
type input "18.88"
select select
checkbox input "false"
select select "16:30"
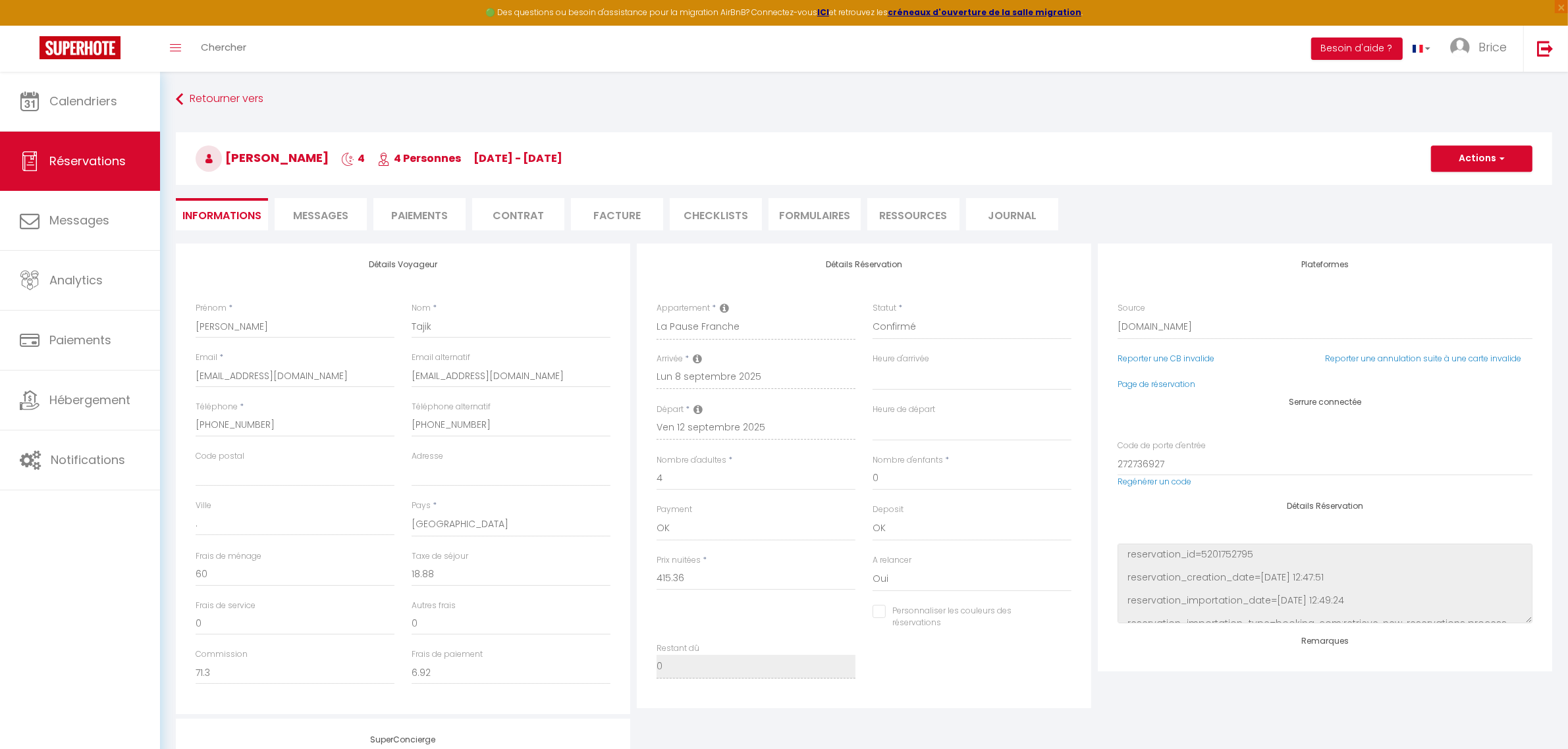
select select "08:00"
click at [719, 214] on li "CHECKLISTS" at bounding box center [716, 214] width 92 height 32
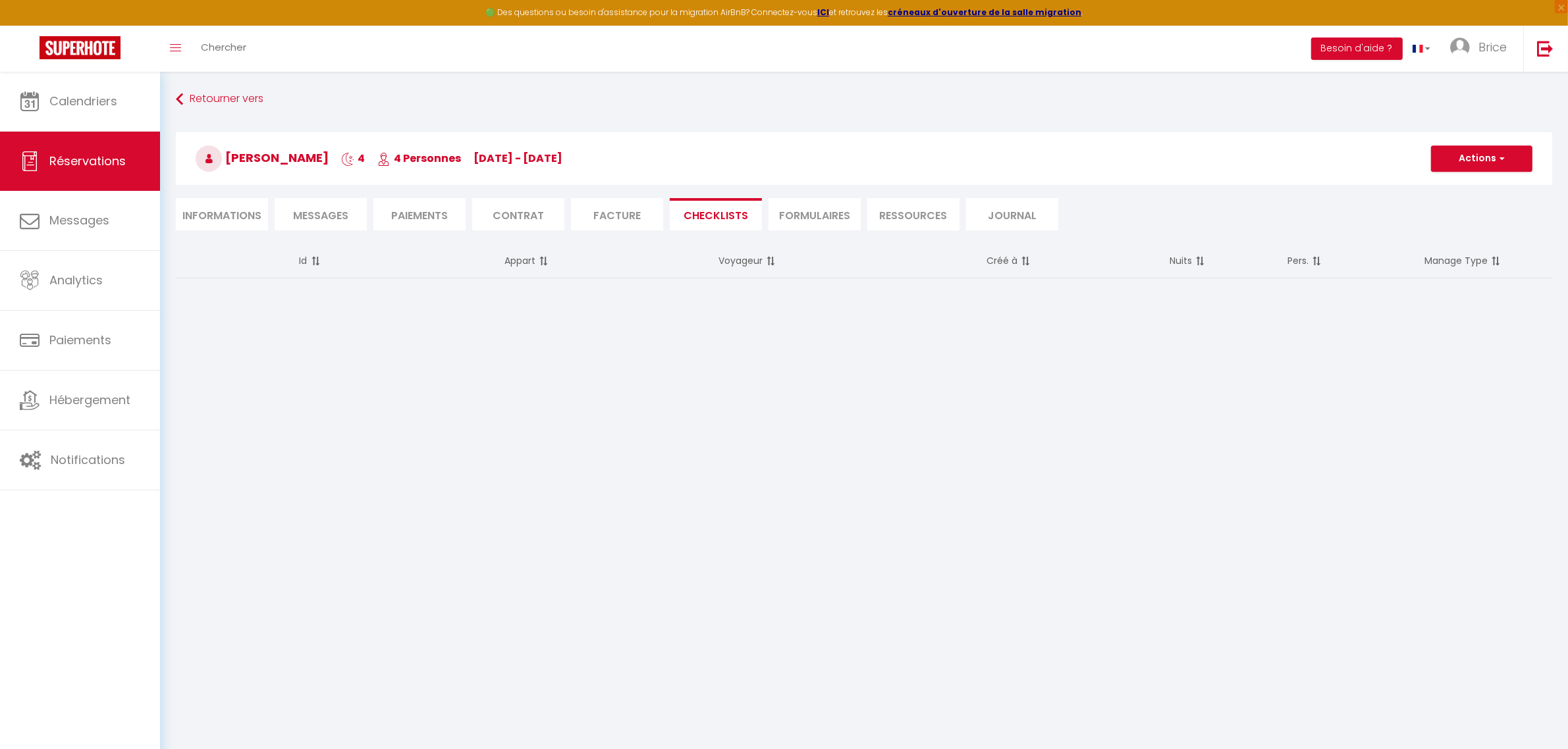
click at [825, 199] on li "FORMULAIRES" at bounding box center [815, 214] width 92 height 32
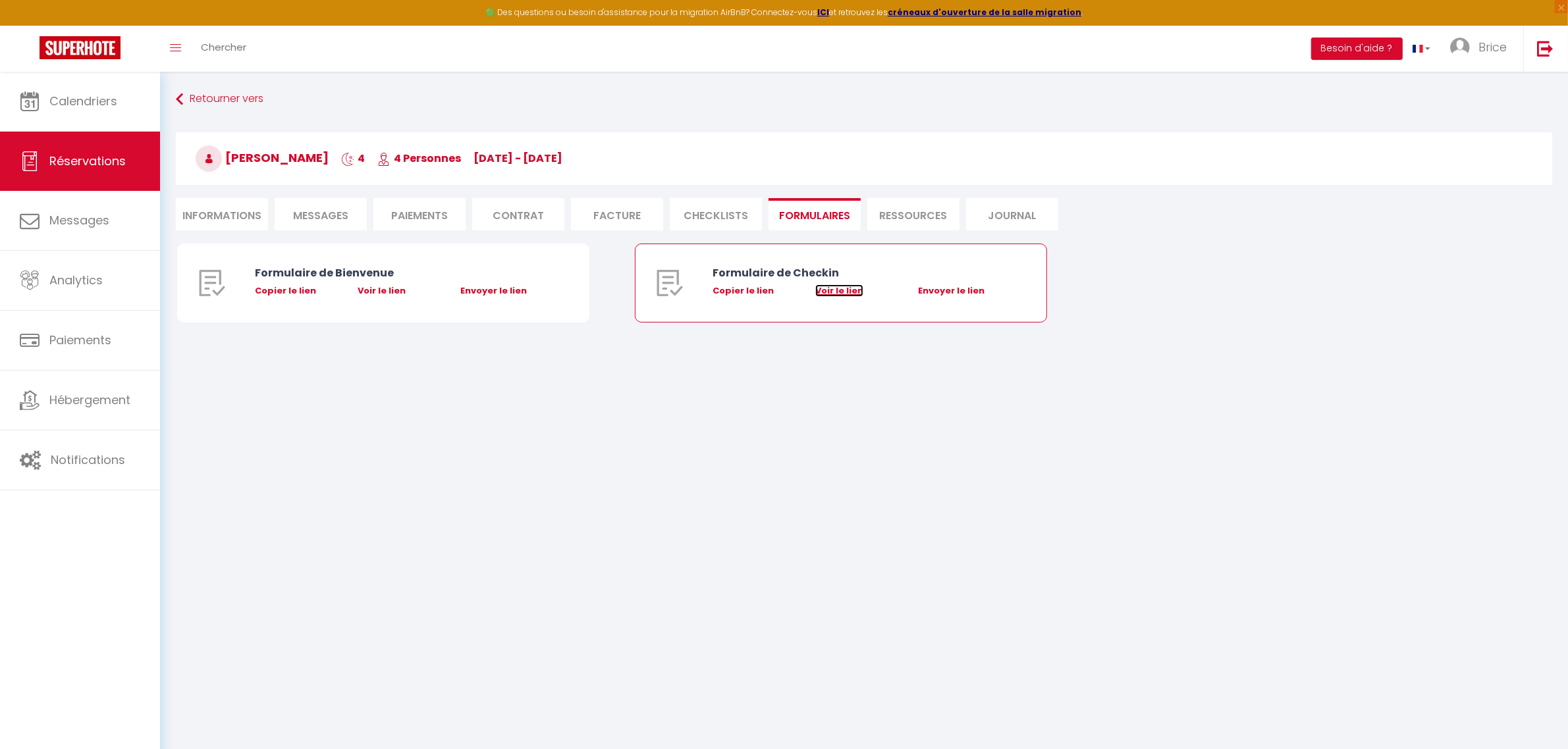
click at [840, 291] on link "Voir le lien" at bounding box center [839, 290] width 48 height 12
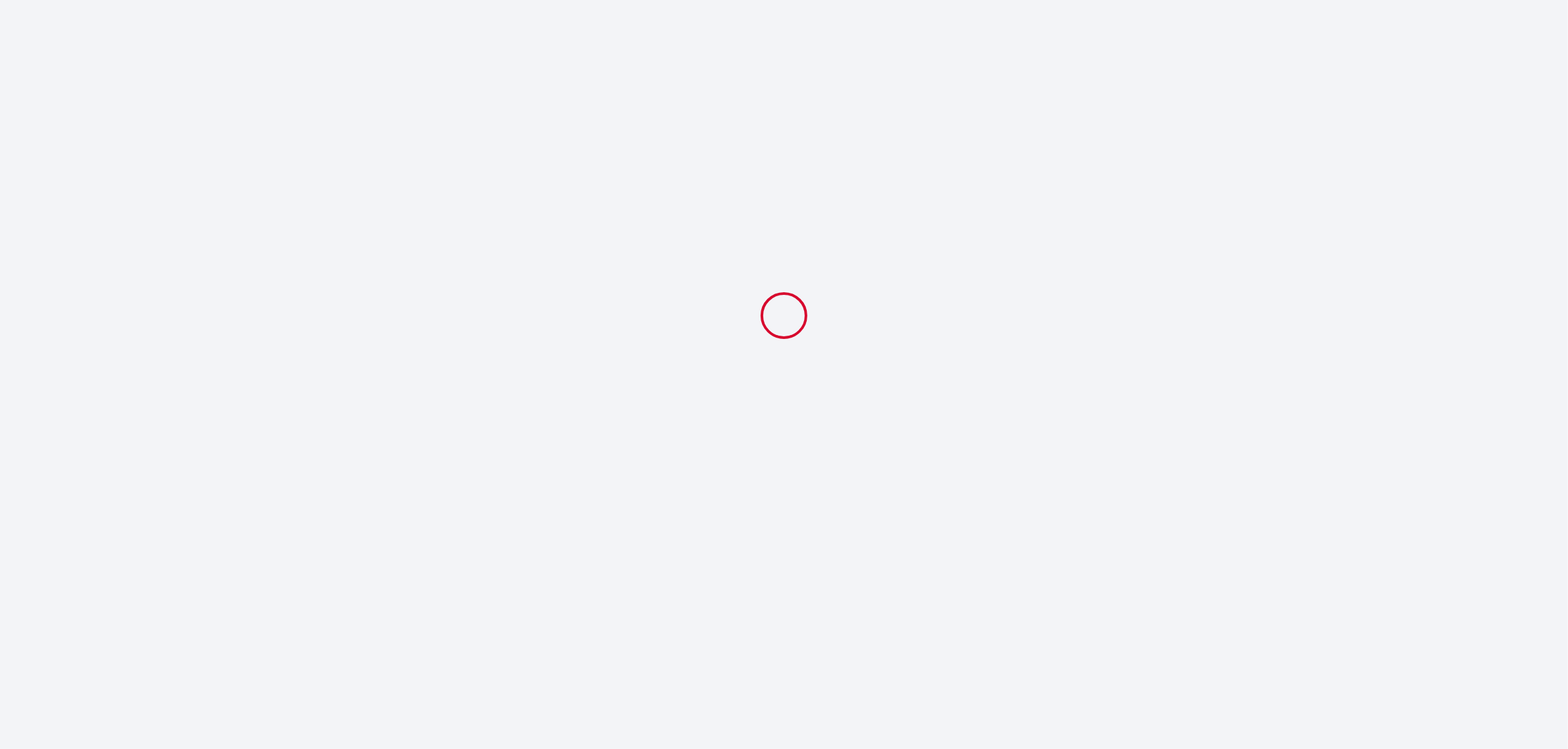
select select "16:30"
select select "08:00"
